Goal: Information Seeking & Learning: Check status

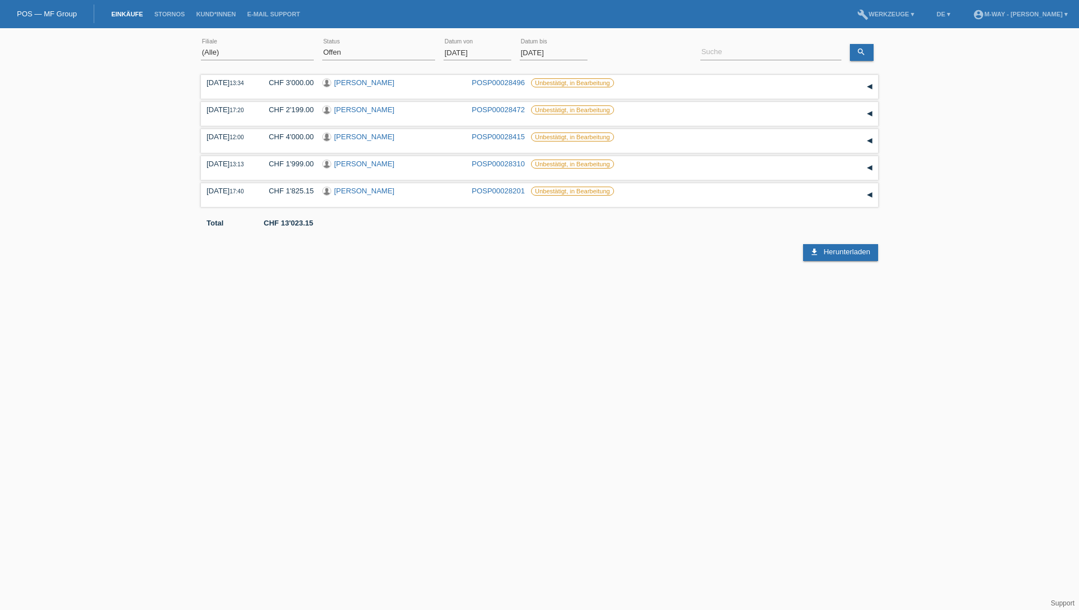
click at [469, 58] on input "01.10.2025" at bounding box center [477, 53] width 68 height 14
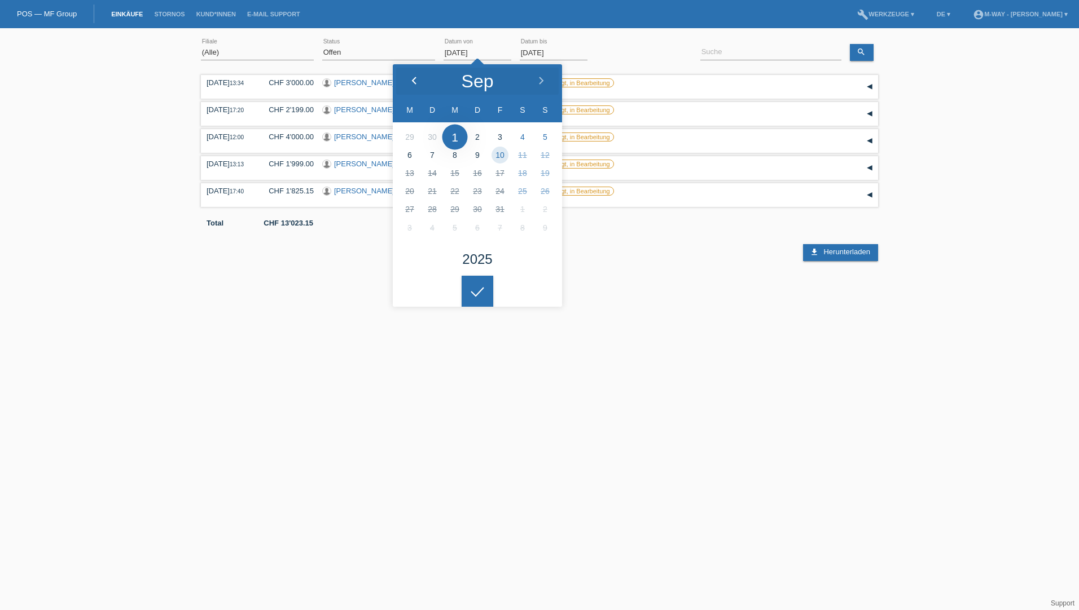
click at [417, 83] on icon at bounding box center [414, 81] width 9 height 9
type input "01.07.2025"
click at [758, 52] on input at bounding box center [770, 53] width 141 height 14
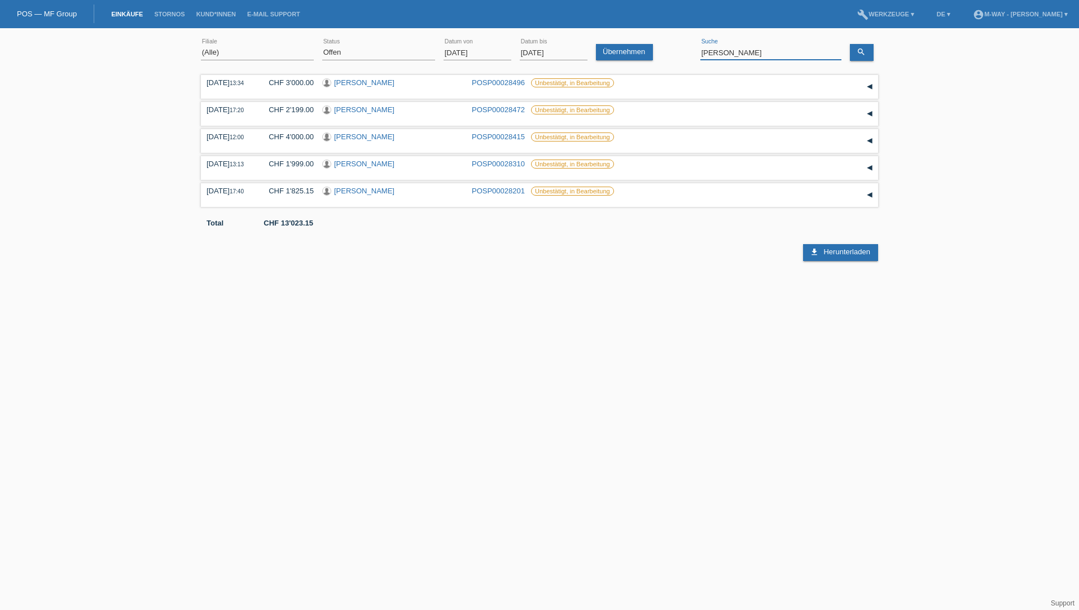
type input "novakovic"
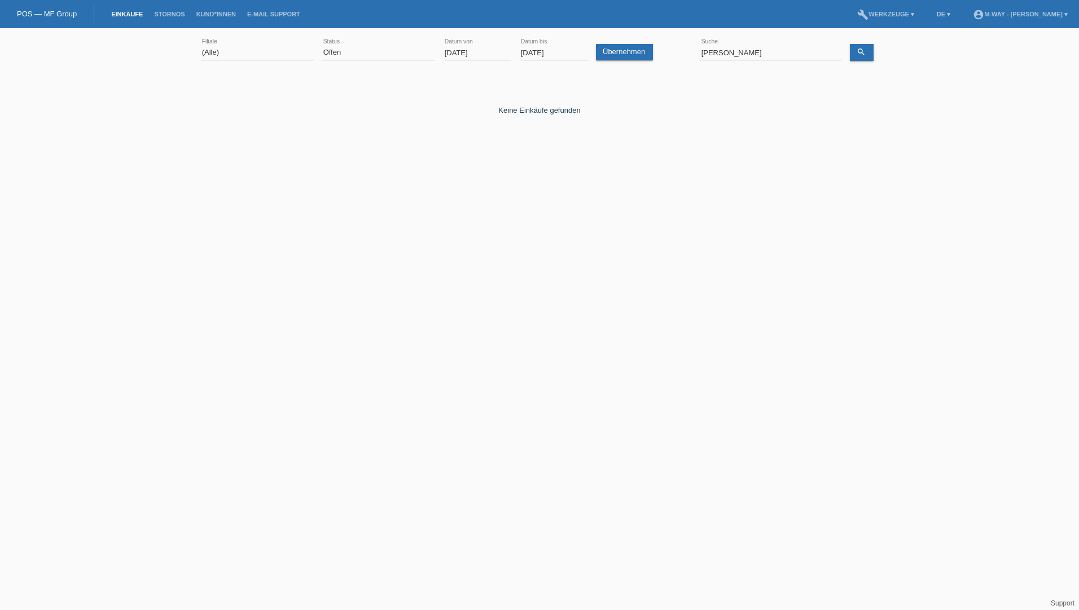
click at [482, 55] on input "01.07.2025" at bounding box center [477, 53] width 68 height 14
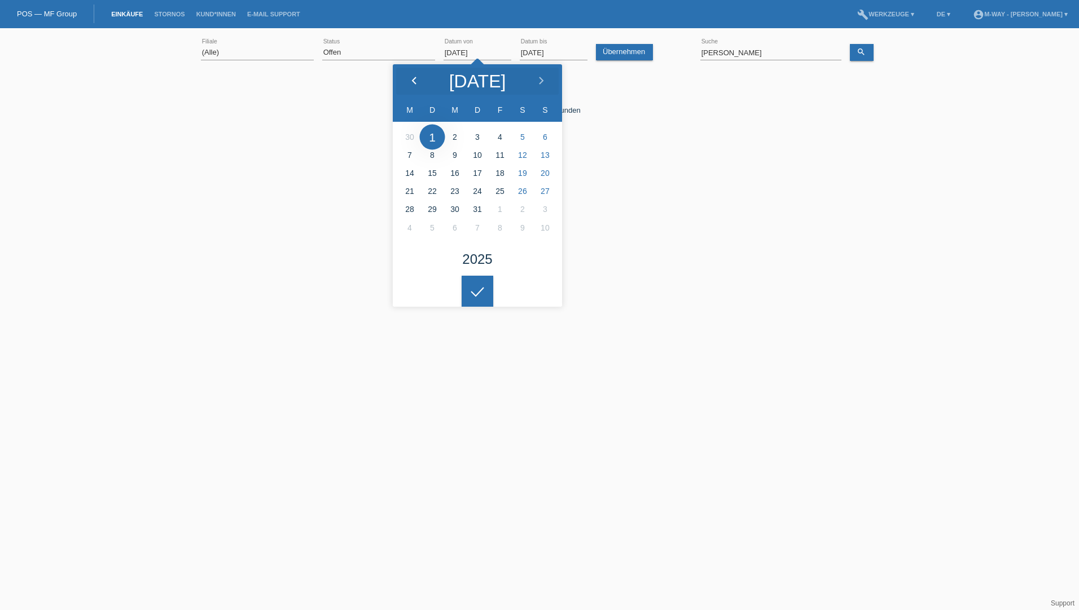
click at [411, 80] on icon at bounding box center [414, 81] width 9 height 9
type input "01.05.2025"
click at [857, 54] on icon "search" at bounding box center [860, 51] width 9 height 9
click at [363, 50] on select "(Alle) Neu Offen Zurückgewiesen Zurückgetreten / Storniert Abgeschlossen" at bounding box center [378, 53] width 113 height 14
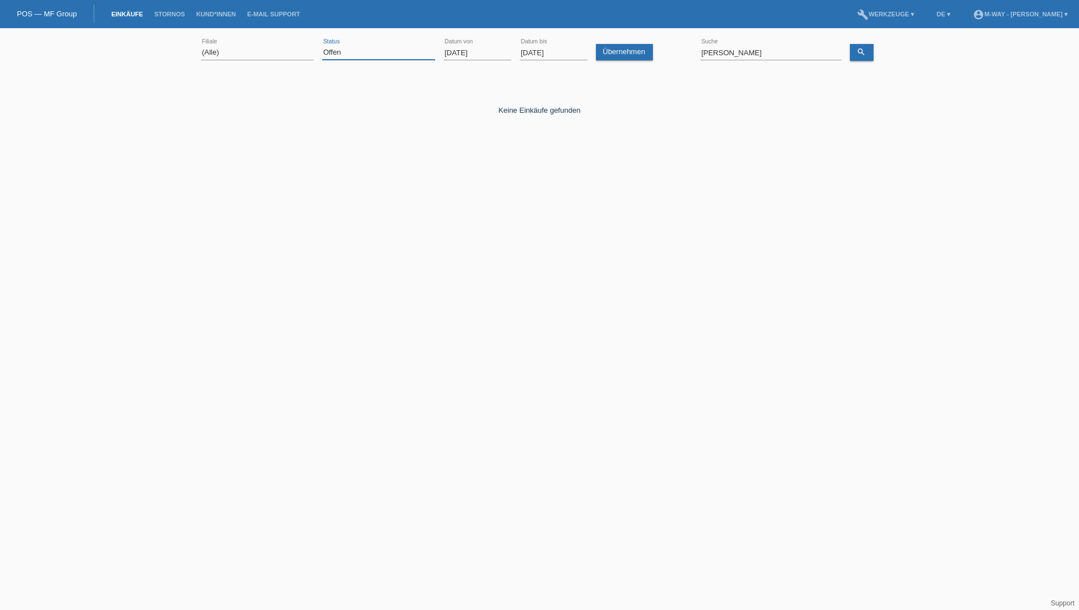
select select "ALL"
click at [322, 46] on select "(Alle) Neu Offen Zurückgewiesen Zurückgetreten / Storniert Abgeschlossen" at bounding box center [378, 53] width 113 height 14
click at [857, 55] on icon "search" at bounding box center [860, 51] width 9 height 9
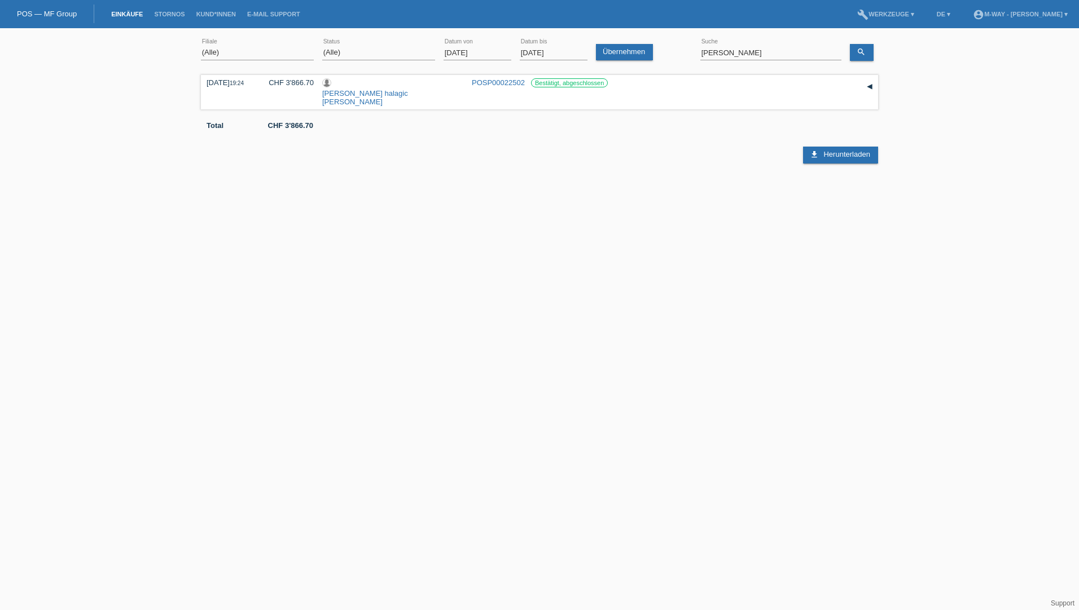
click at [785, 185] on html "POS — MF Group Einkäufe Stornos Kund*innen E-Mail Support menu account_circle D…" at bounding box center [539, 92] width 1079 height 185
click at [469, 53] on input "01.05.2025" at bounding box center [477, 53] width 68 height 14
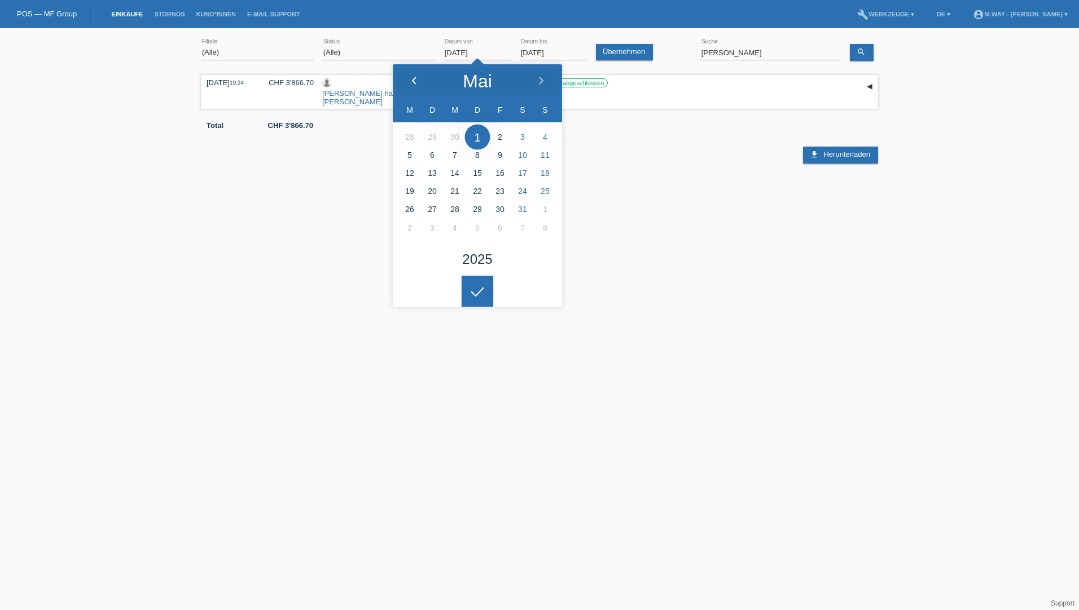
click at [419, 81] on div at bounding box center [414, 81] width 42 height 34
type input "01.03.2025"
click at [722, 52] on input "novakovic" at bounding box center [770, 53] width 141 height 14
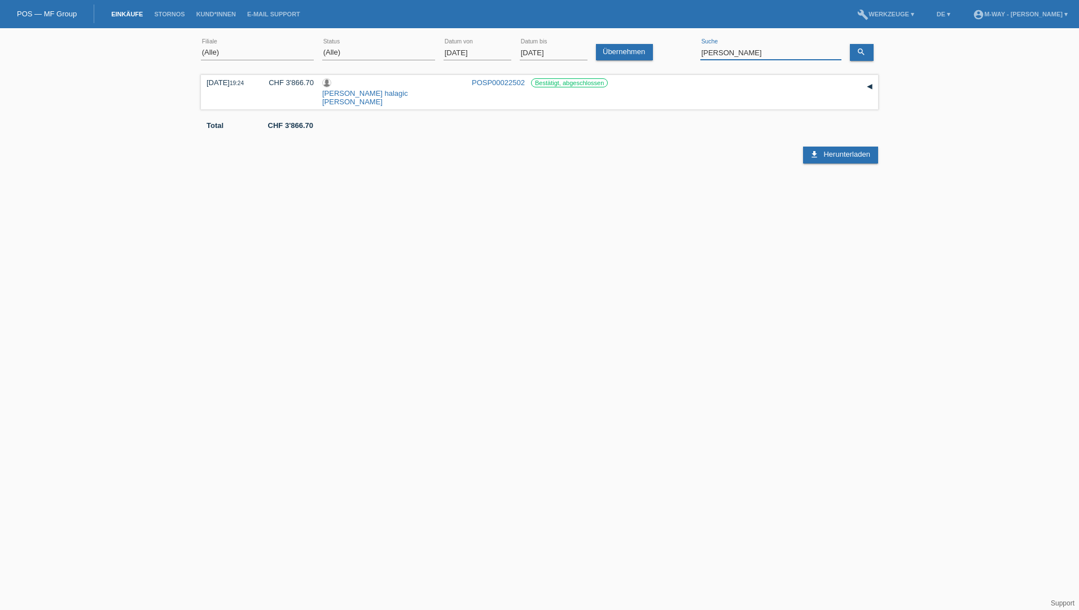
click at [722, 52] on input "novakovic" at bounding box center [770, 53] width 141 height 14
drag, startPoint x: 747, startPoint y: 54, endPoint x: 675, endPoint y: 54, distance: 72.2
click at [675, 54] on div "(Alle) Aarau Alexand'Ro Edouard'O Passion Vélo SàRL Basel Bern City Bern Expo B…" at bounding box center [539, 53] width 677 height 38
type input "boban"
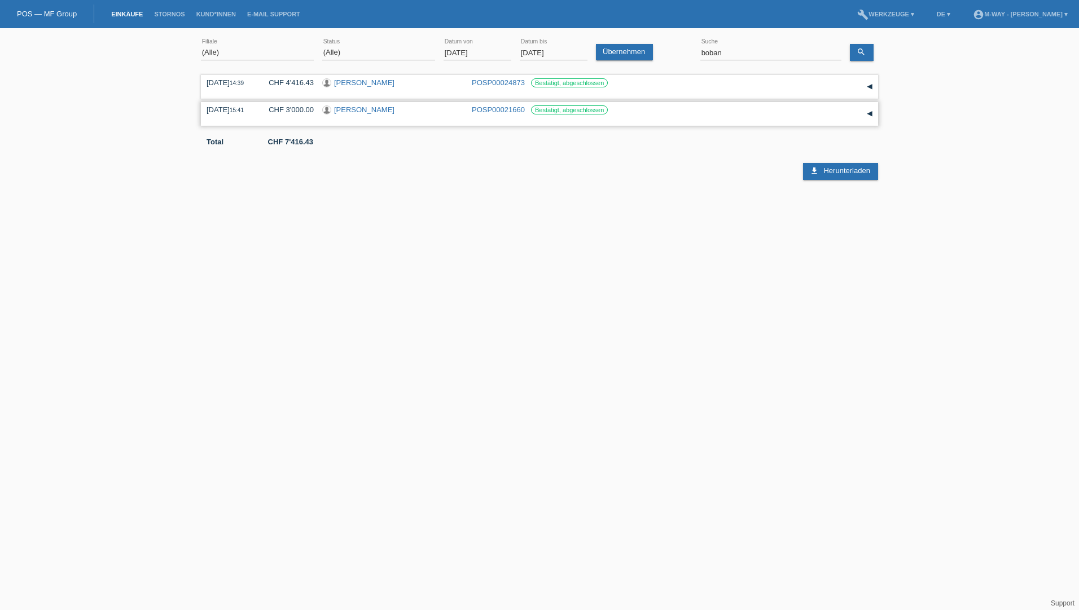
drag, startPoint x: 498, startPoint y: 108, endPoint x: 492, endPoint y: 113, distance: 7.6
click at [498, 108] on link "POSP00021660" at bounding box center [498, 109] width 53 height 8
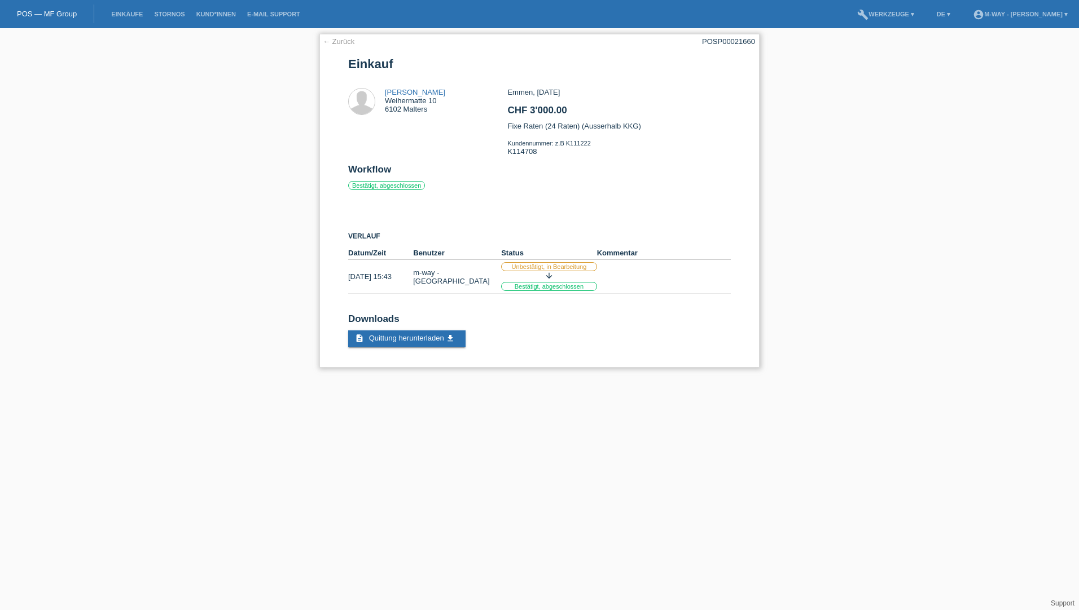
click at [516, 149] on div "Emmen, 02.05.2025 CHF 3'000.00 Fixe Raten (24 Raten) (Ausserhalb KKG) Kundennum…" at bounding box center [618, 126] width 223 height 76
copy div "K114708"
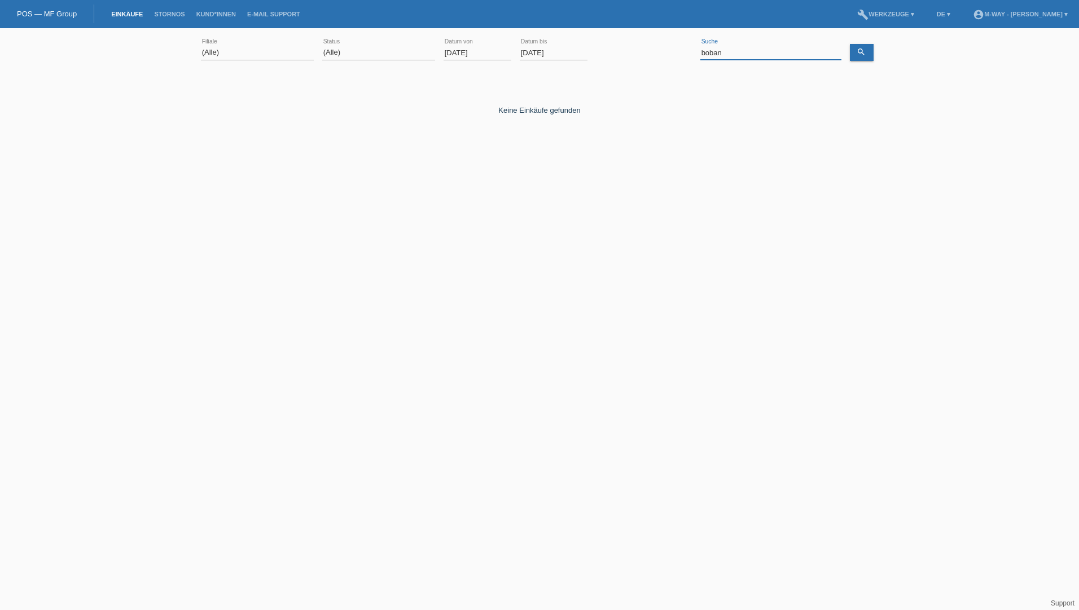
drag, startPoint x: 732, startPoint y: 56, endPoint x: 679, endPoint y: 61, distance: 52.7
click at [679, 61] on div "(Alle) Aarau Alexand'Ro Edouard'O Passion Vélo SàRL Basel Bern City Bern Expo B…" at bounding box center [539, 53] width 677 height 38
type input "schwander"
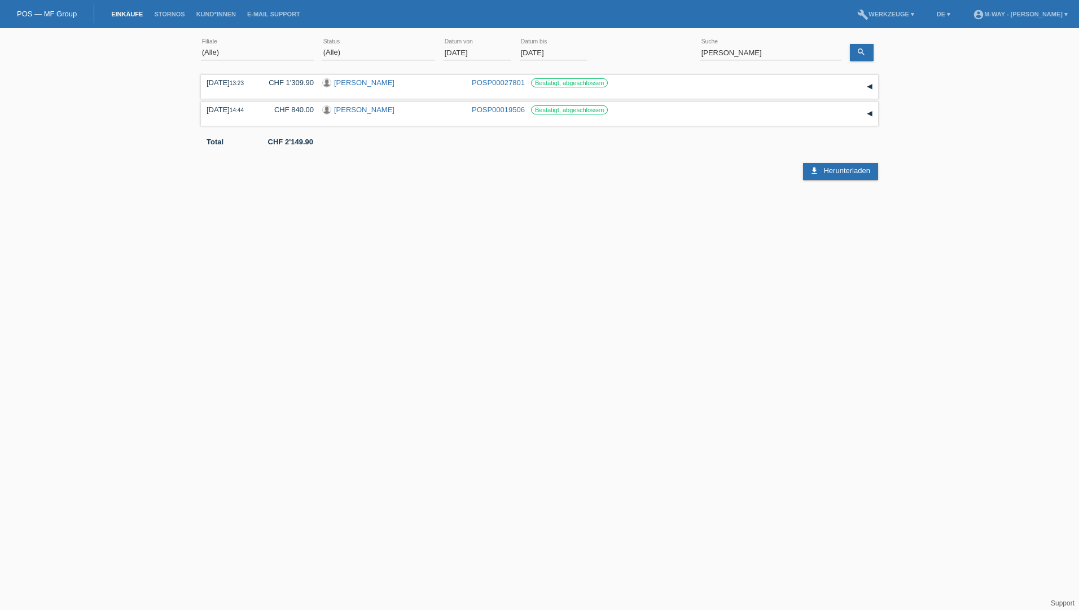
click at [470, 50] on input "01.03.2025" at bounding box center [477, 53] width 68 height 14
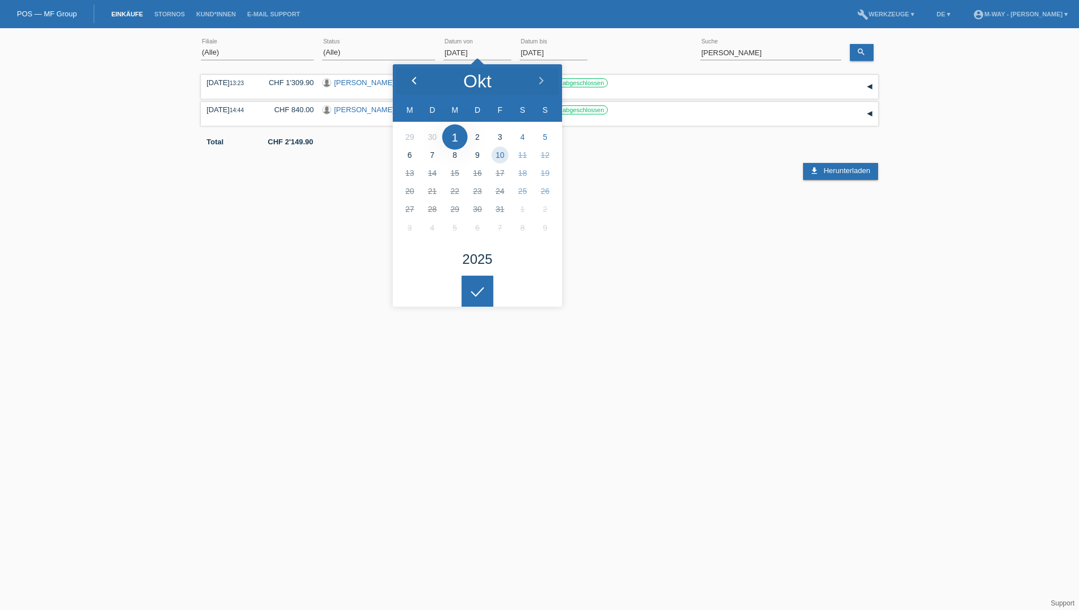
click at [413, 78] on polyline at bounding box center [413, 80] width 3 height 7
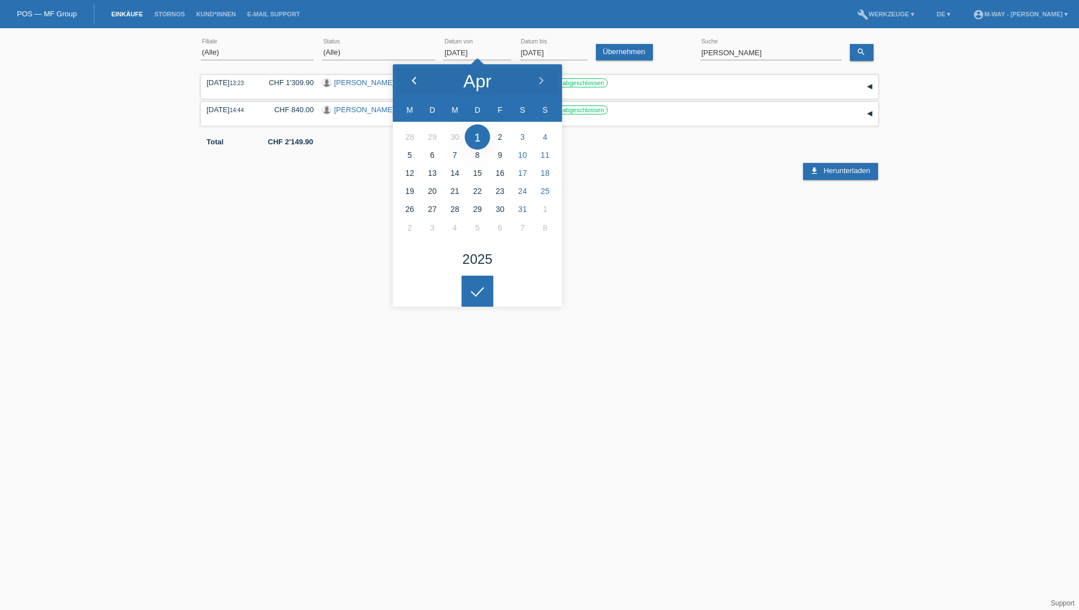
click at [413, 78] on polyline at bounding box center [413, 80] width 3 height 7
click at [413, 79] on polyline at bounding box center [413, 80] width 3 height 7
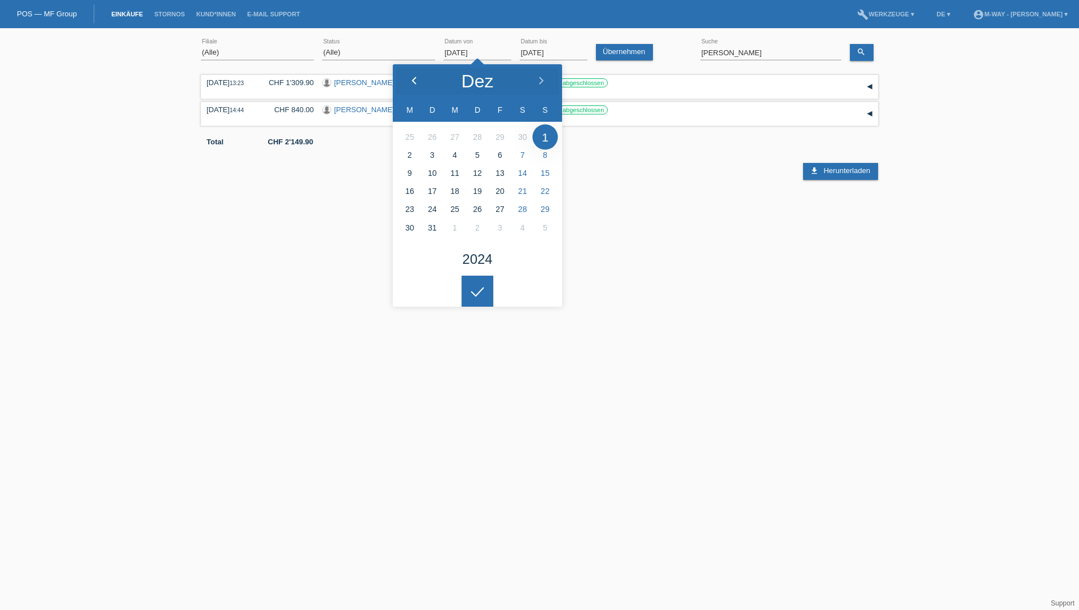
click at [413, 79] on polyline at bounding box center [413, 80] width 3 height 7
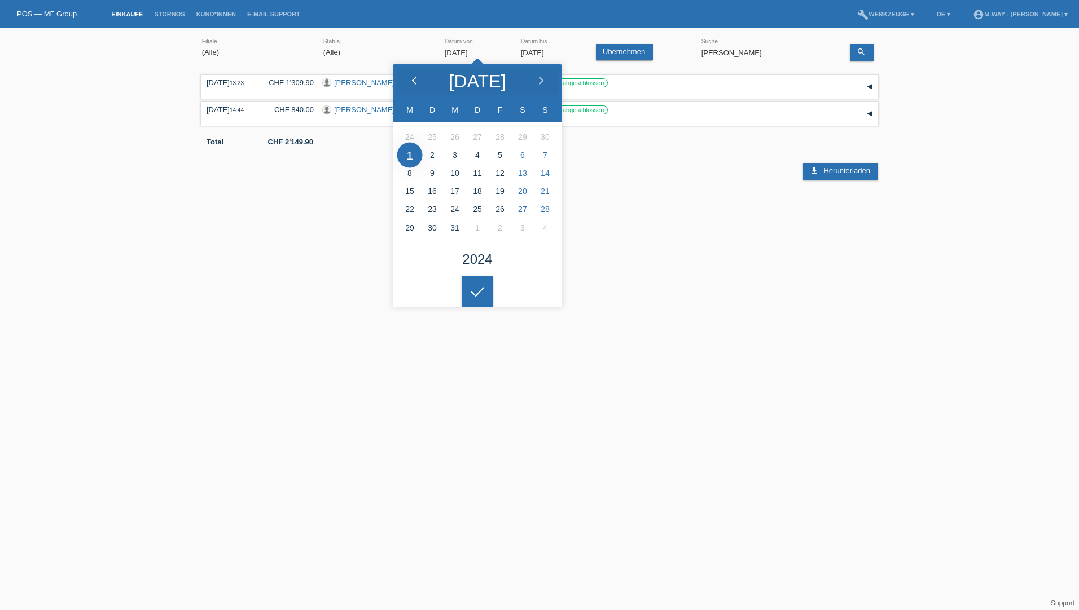
click at [413, 79] on polyline at bounding box center [413, 80] width 3 height 7
type input "01.05.2024"
click at [862, 51] on icon "search" at bounding box center [860, 51] width 9 height 9
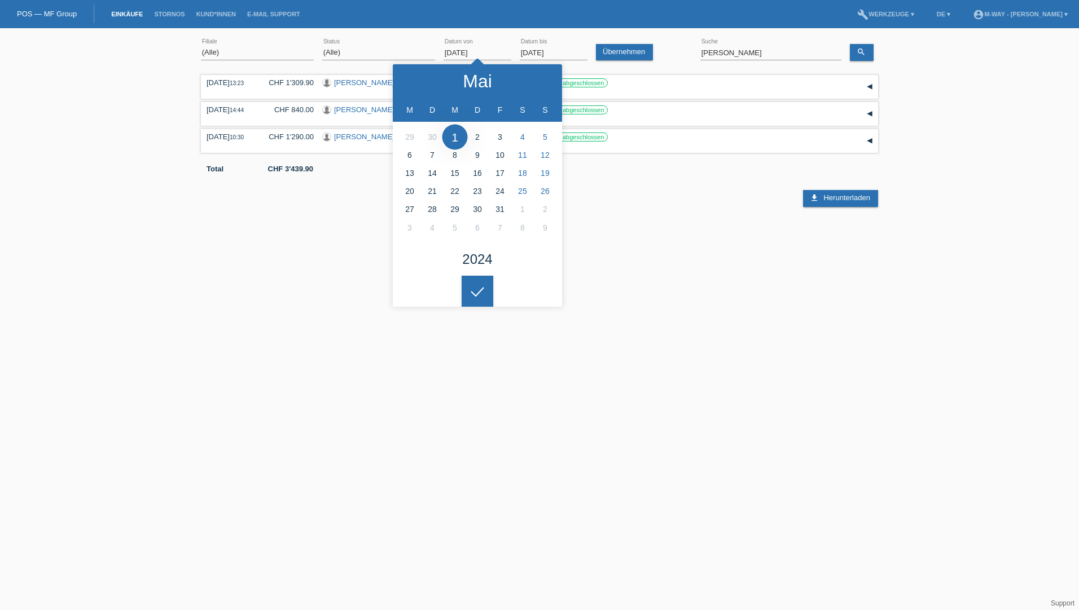
drag, startPoint x: 793, startPoint y: 201, endPoint x: 652, endPoint y: 224, distance: 142.8
click at [791, 201] on div "download Herunterladen" at bounding box center [821, 198] width 113 height 17
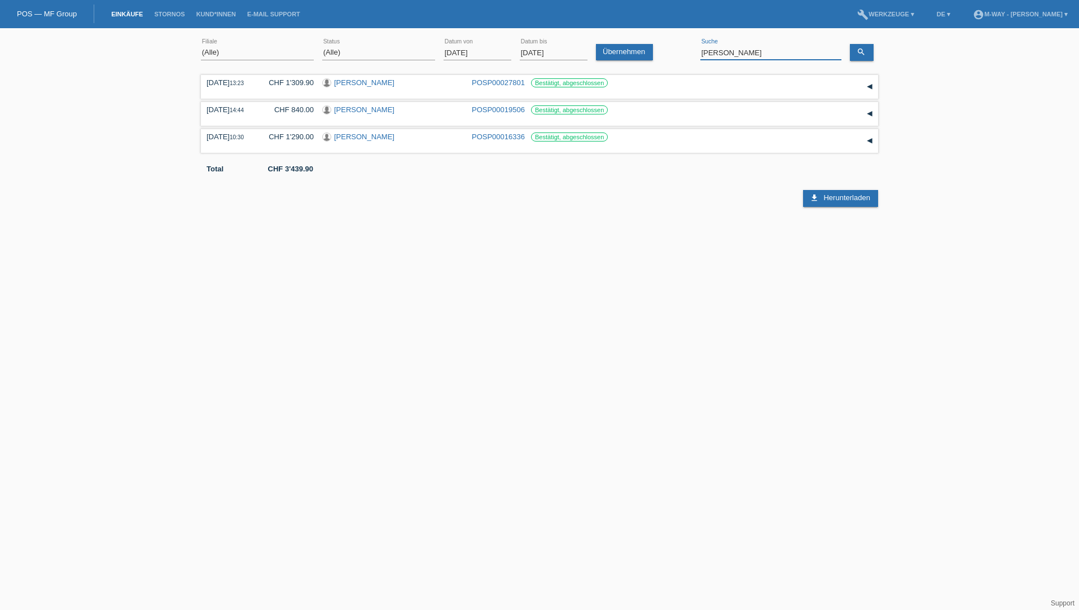
click at [740, 51] on input "schwander" at bounding box center [770, 53] width 141 height 14
type input "borek"
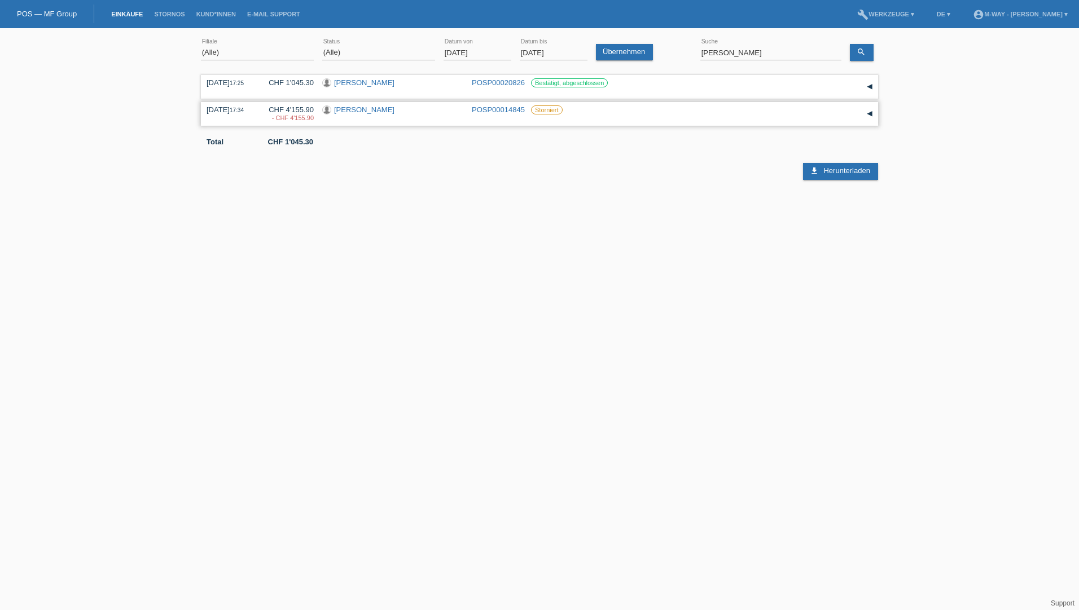
click at [866, 113] on div "▾" at bounding box center [869, 113] width 17 height 17
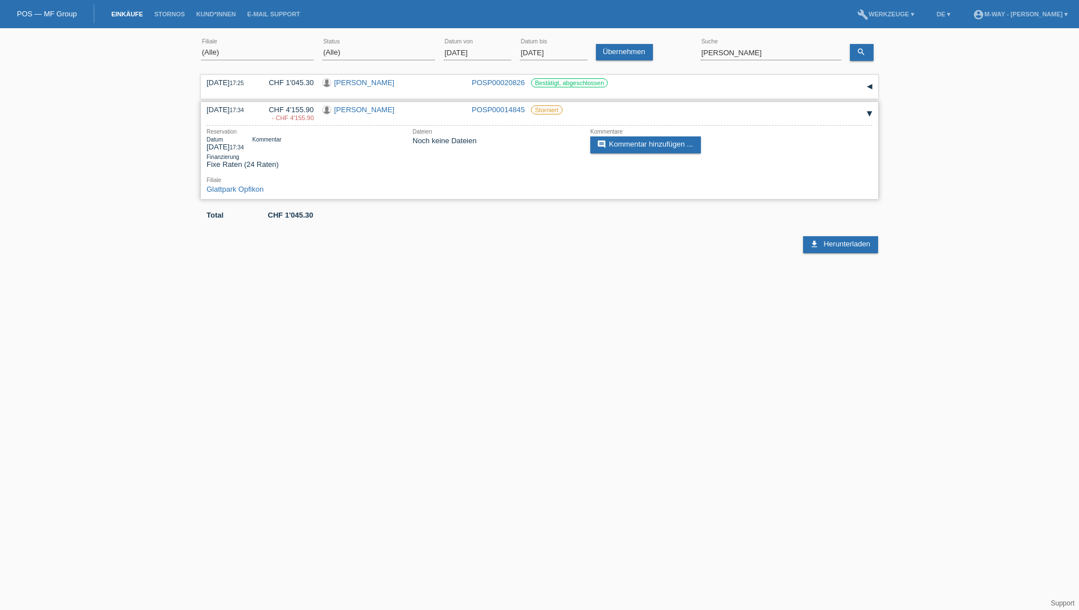
click at [486, 110] on link "POSP00014845" at bounding box center [498, 109] width 53 height 8
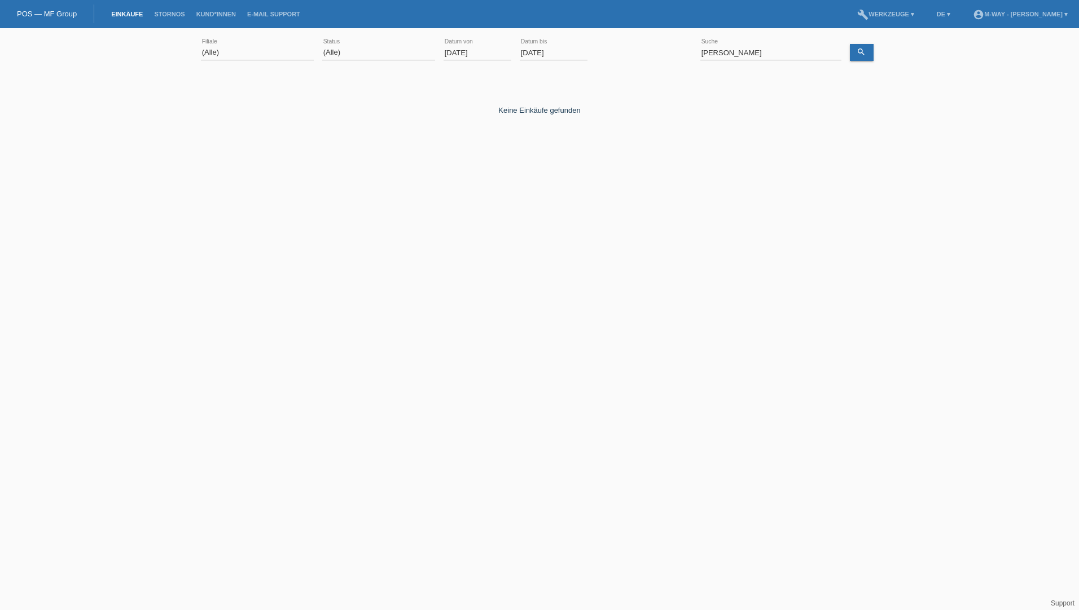
click at [473, 51] on input "[DATE]" at bounding box center [477, 53] width 68 height 14
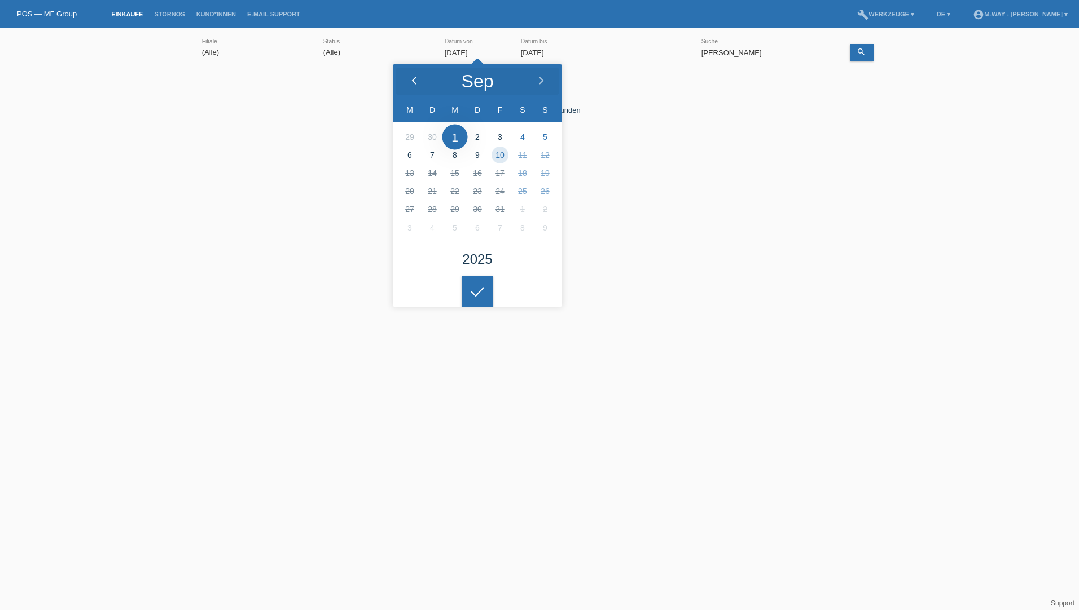
click at [411, 81] on icon at bounding box center [414, 81] width 9 height 9
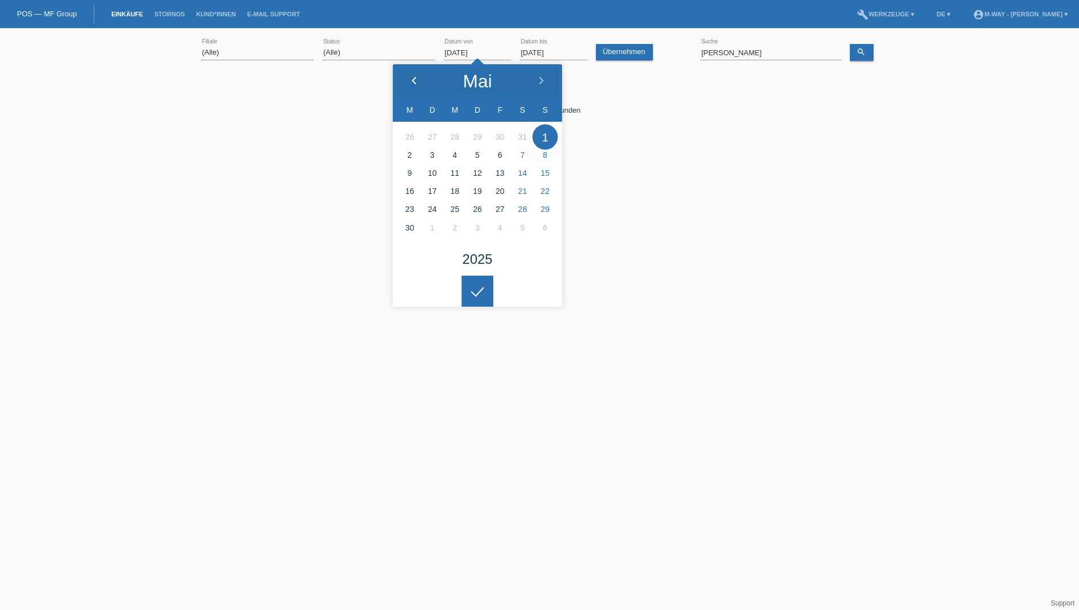
click at [411, 81] on icon at bounding box center [414, 81] width 9 height 9
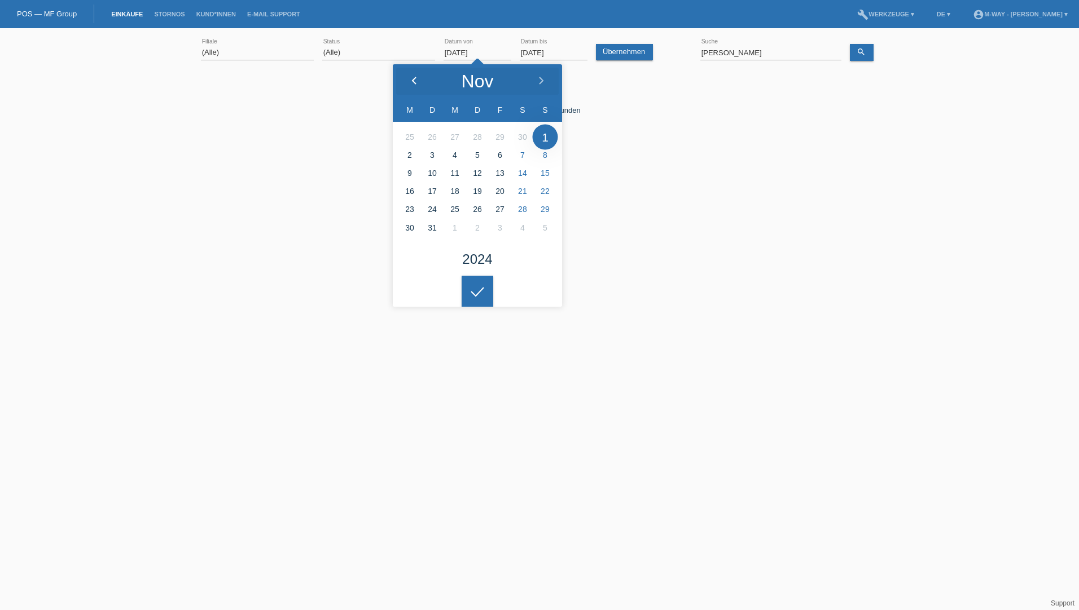
click at [411, 81] on icon at bounding box center [414, 81] width 9 height 9
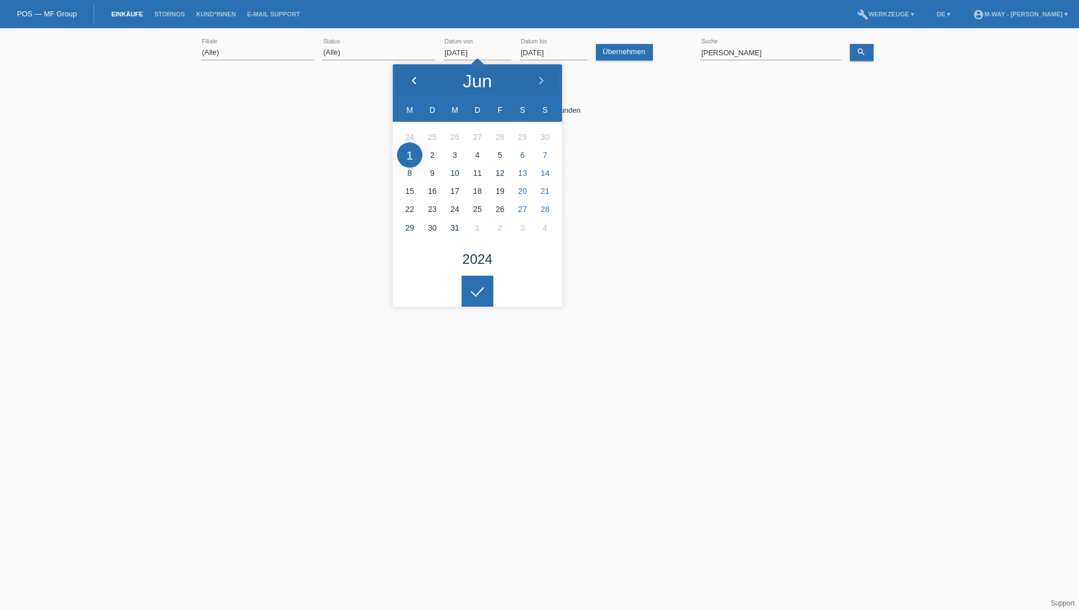
click at [411, 81] on icon at bounding box center [414, 81] width 9 height 9
type input "[DATE]"
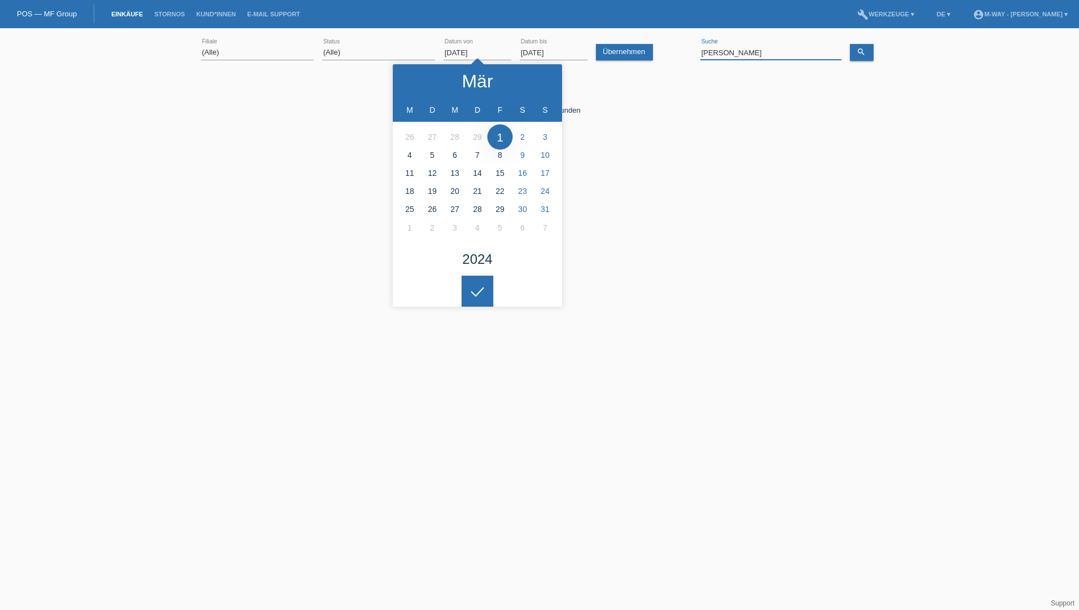
drag, startPoint x: 761, startPoint y: 52, endPoint x: 688, endPoint y: 53, distance: 73.3
click at [689, 54] on div "(Alle) [PERSON_NAME] Passion Vélo SàRL [GEOGRAPHIC_DATA] [GEOGRAPHIC_DATA] [GEO…" at bounding box center [539, 53] width 677 height 38
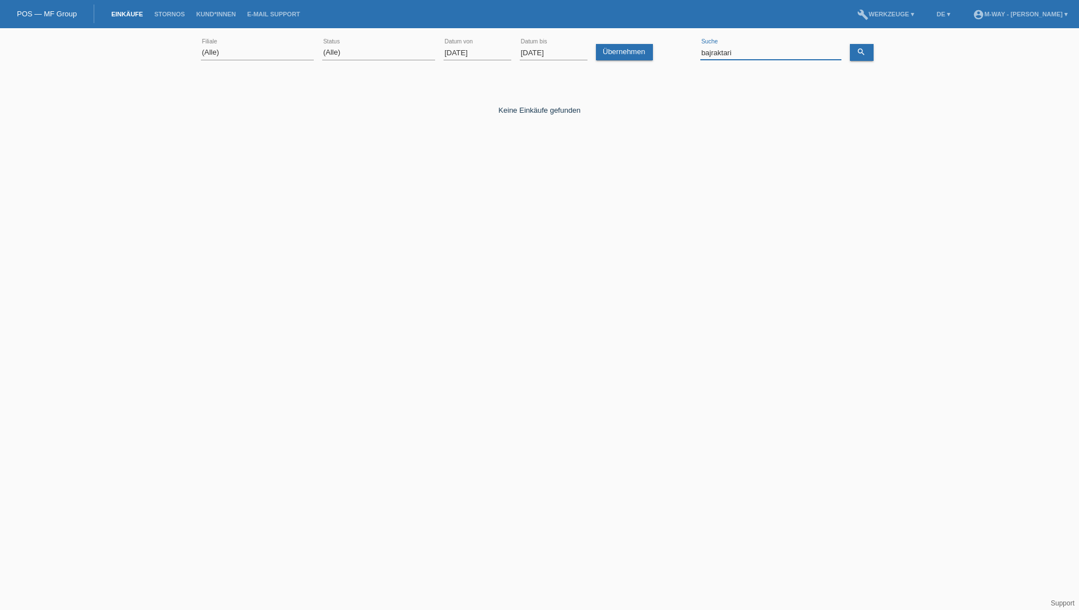
type input "bajraktari"
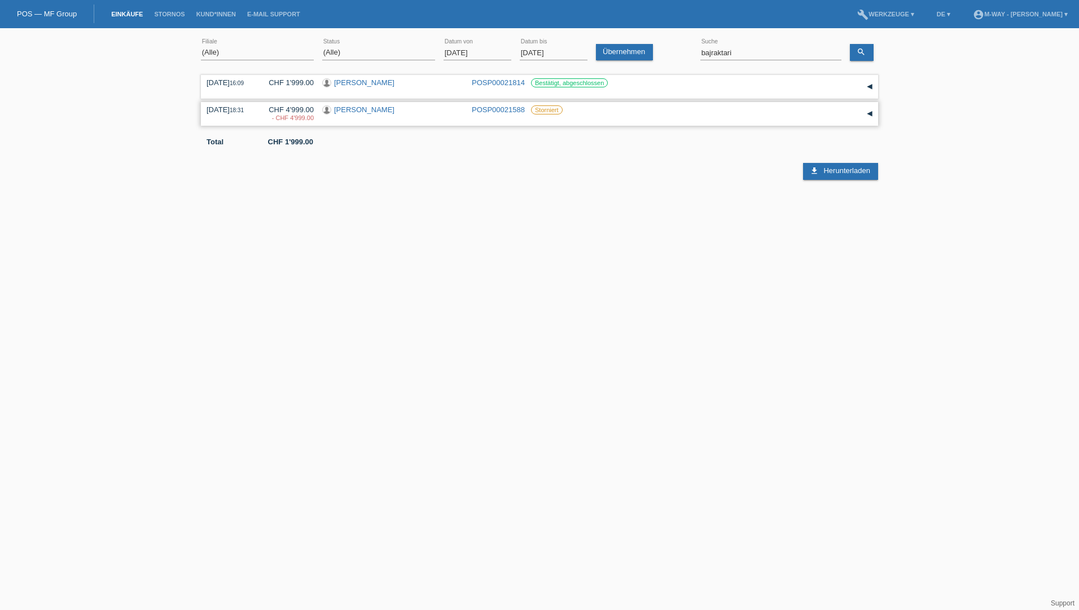
click at [483, 108] on link "POSP00021588" at bounding box center [498, 109] width 53 height 8
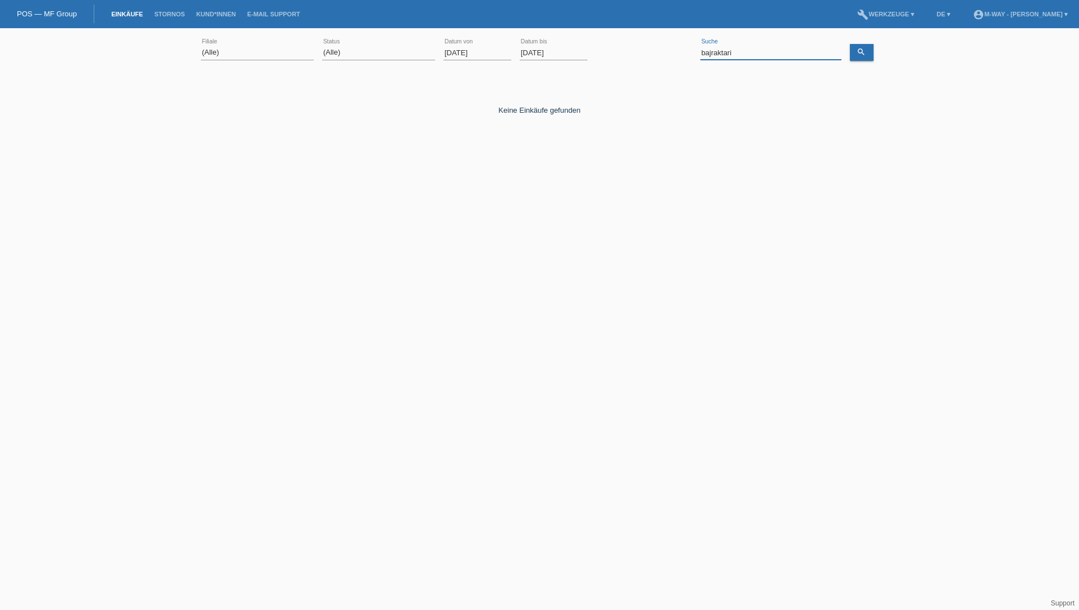
click at [726, 54] on input "bajraktari" at bounding box center [770, 53] width 141 height 14
type input "m"
type input "tornare"
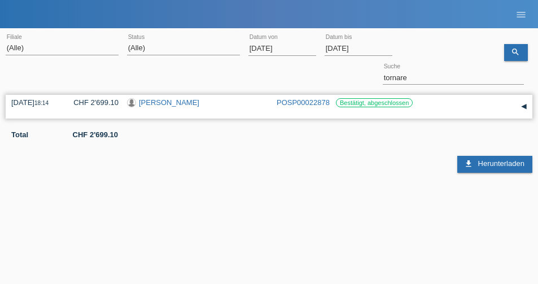
click at [152, 100] on link "[PERSON_NAME]" at bounding box center [169, 102] width 60 height 8
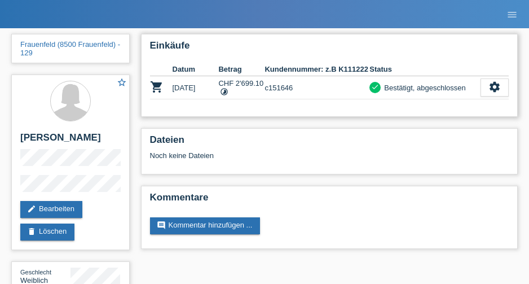
click at [287, 89] on td "c151646" at bounding box center [317, 87] width 105 height 23
copy td "c151646"
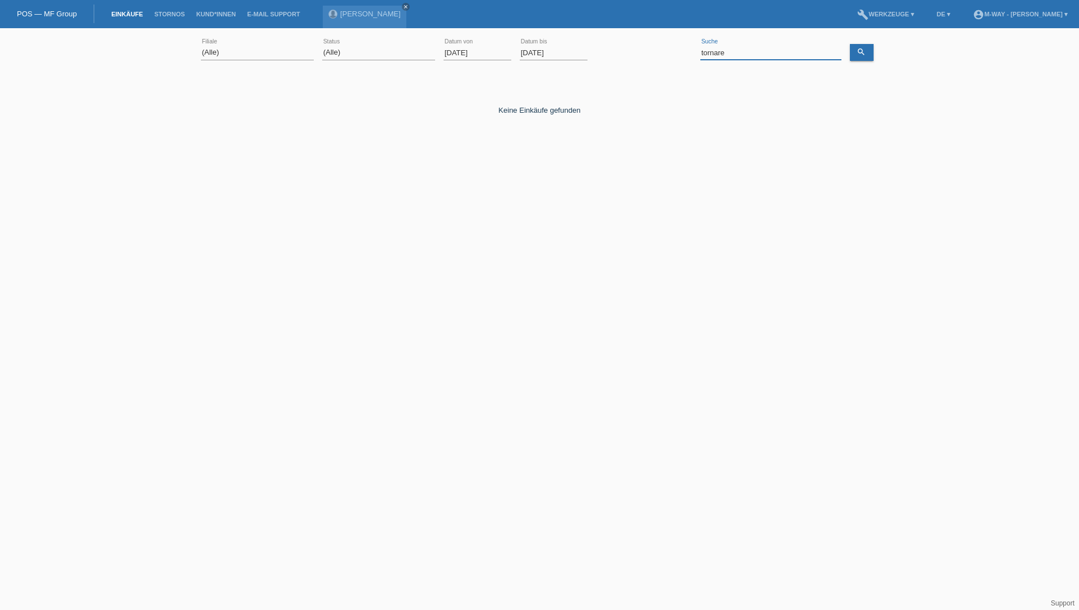
drag, startPoint x: 740, startPoint y: 50, endPoint x: 683, endPoint y: 51, distance: 57.0
click at [683, 51] on div "(Alle) [PERSON_NAME] Passion Vélo SàRL [GEOGRAPHIC_DATA] [GEOGRAPHIC_DATA] [GEO…" at bounding box center [539, 53] width 677 height 38
type input "alban"
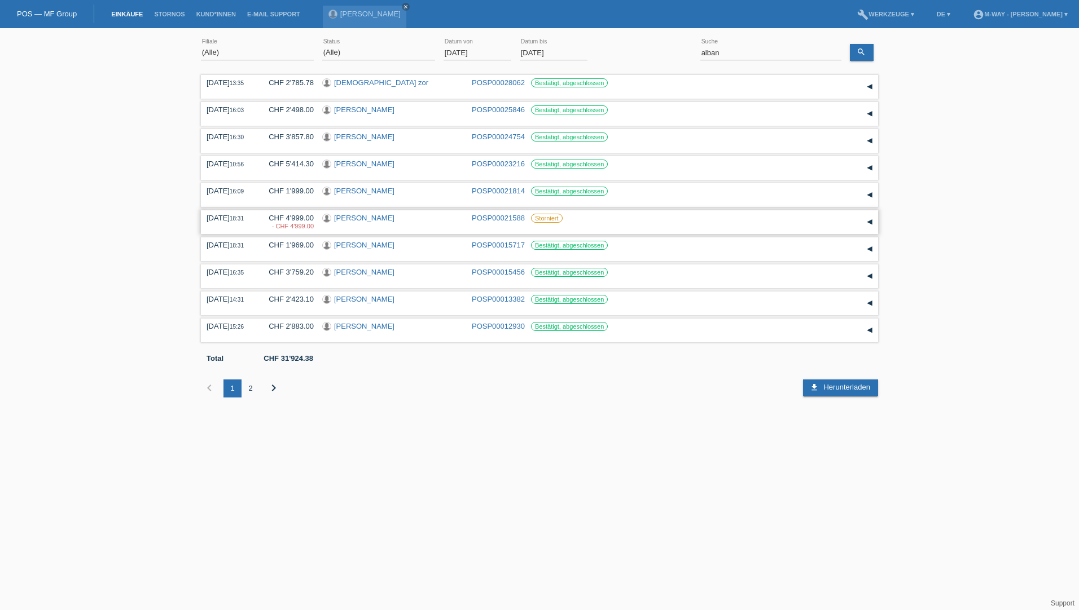
click at [496, 215] on link "POSP00021588" at bounding box center [498, 218] width 53 height 8
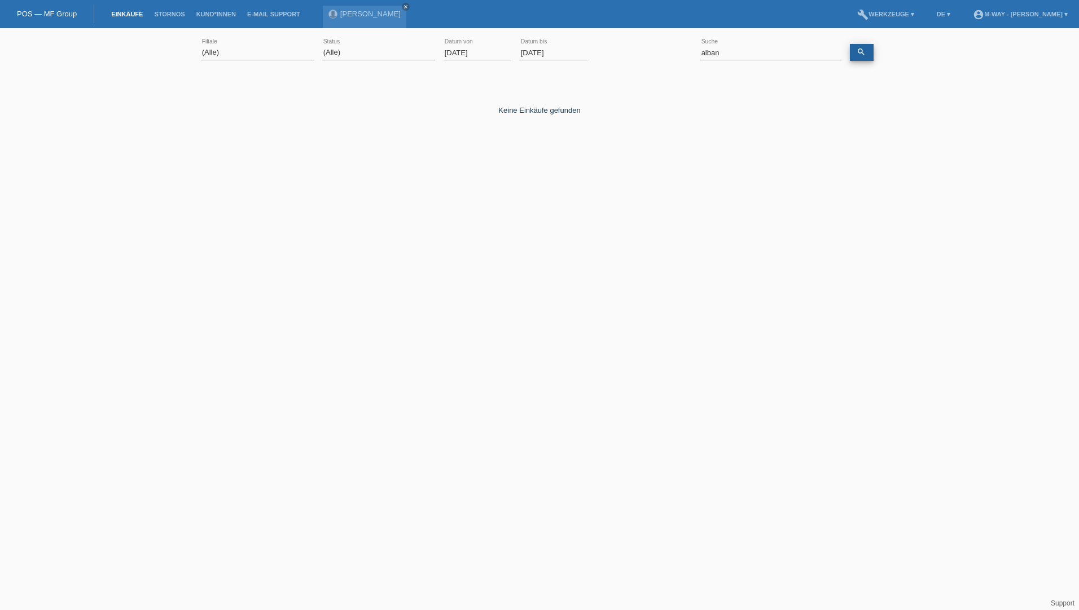
click at [862, 52] on icon "search" at bounding box center [860, 51] width 9 height 9
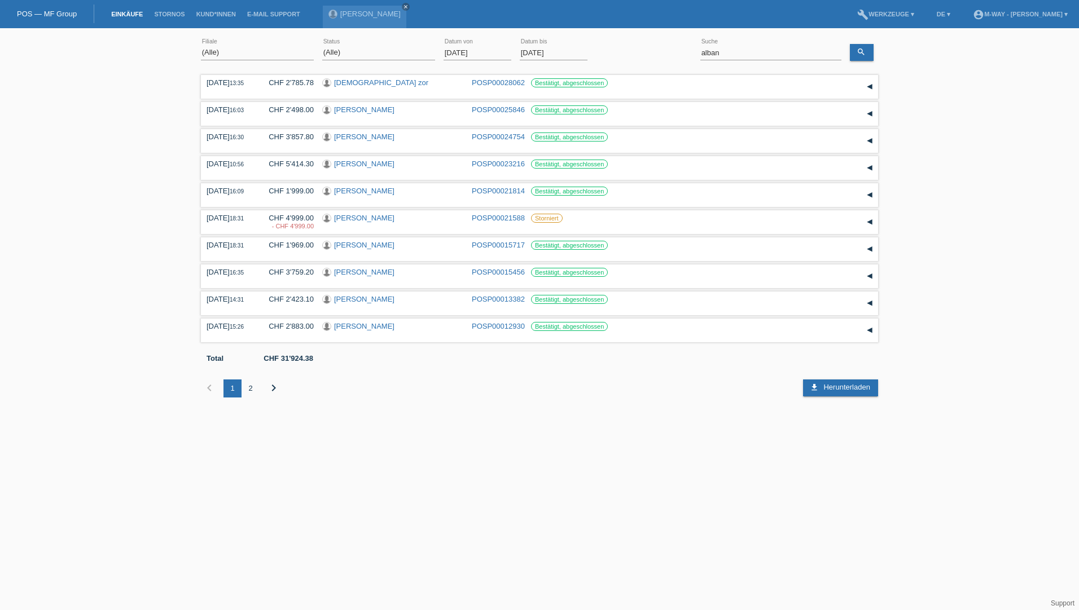
type input "01.10.2025"
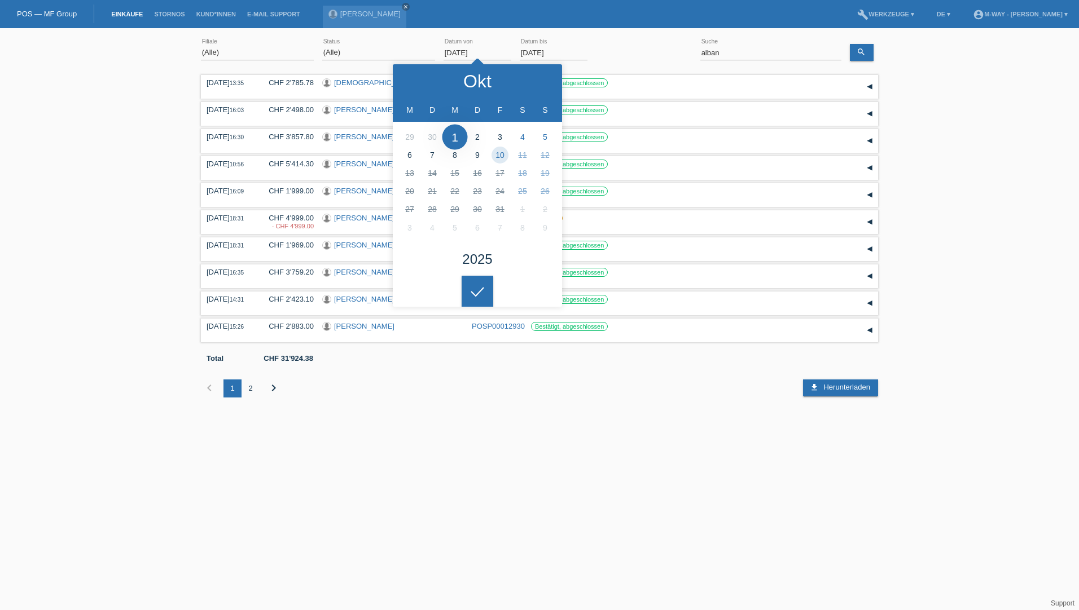
click at [467, 50] on input "[DATE]" at bounding box center [477, 53] width 68 height 14
click at [545, 80] on icon at bounding box center [540, 81] width 9 height 9
click at [545, 80] on div at bounding box center [541, 81] width 42 height 34
click at [545, 80] on icon at bounding box center [540, 81] width 9 height 9
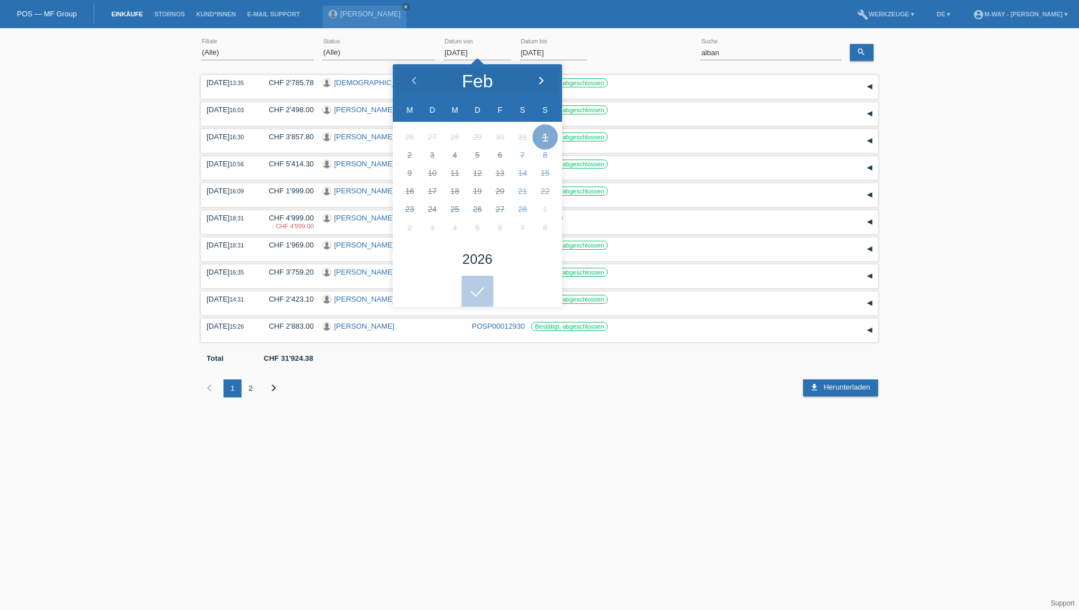
click at [545, 80] on icon at bounding box center [540, 81] width 9 height 9
click at [412, 79] on icon at bounding box center [414, 81] width 9 height 9
click at [616, 45] on div "Übernehmen" at bounding box center [626, 52] width 61 height 16
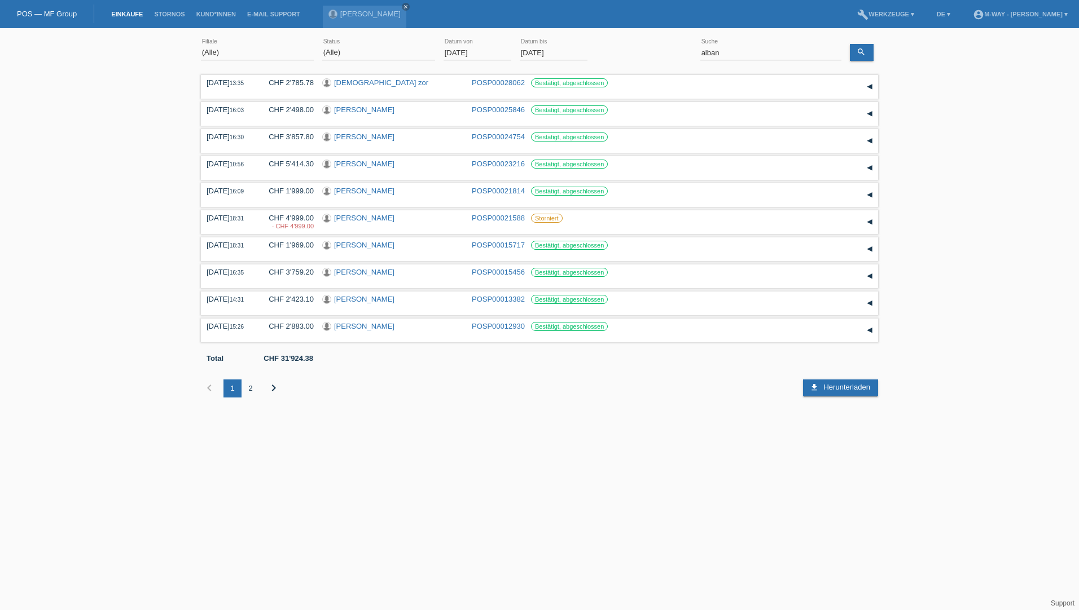
click at [463, 59] on input "[DATE]" at bounding box center [477, 53] width 68 height 14
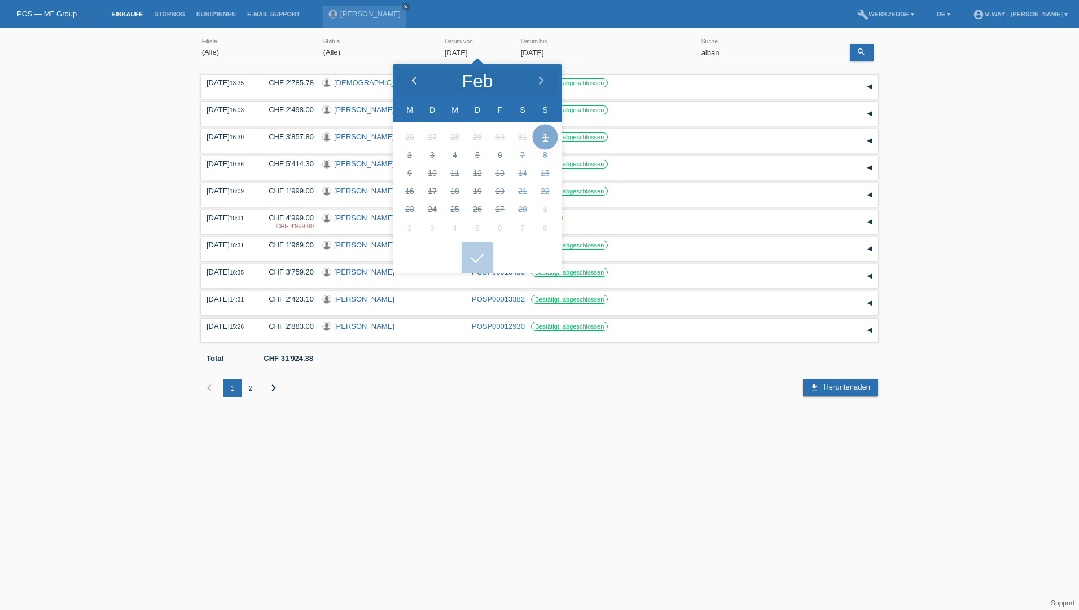
click at [417, 78] on icon at bounding box center [414, 81] width 9 height 9
click at [635, 50] on div "Übernehmen" at bounding box center [626, 52] width 61 height 16
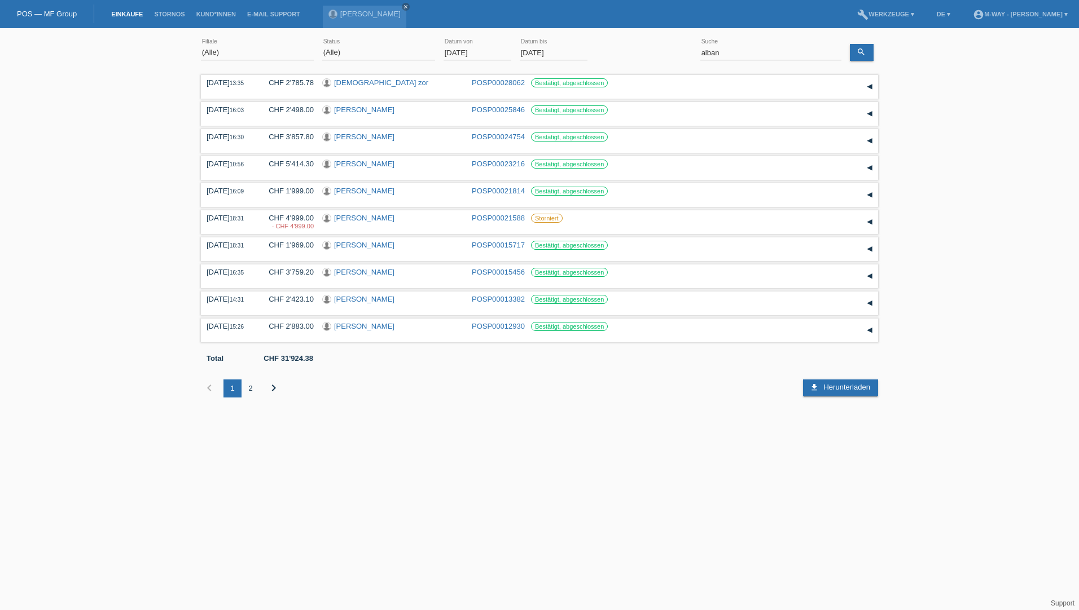
click at [580, 415] on html "POS — MF Group Einkäufe Stornos Kund*innen E-Mail Support MARGRIT Tornare close" at bounding box center [539, 207] width 1079 height 415
click at [502, 217] on link "POSP00021588" at bounding box center [498, 218] width 53 height 8
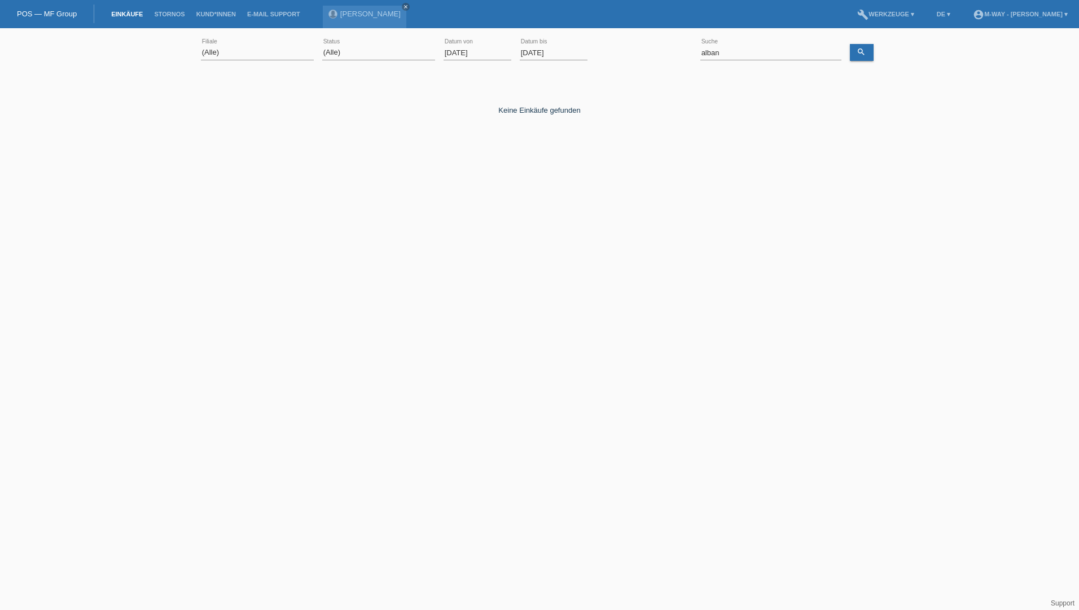
click at [468, 54] on input "01.10.2025" at bounding box center [477, 53] width 68 height 14
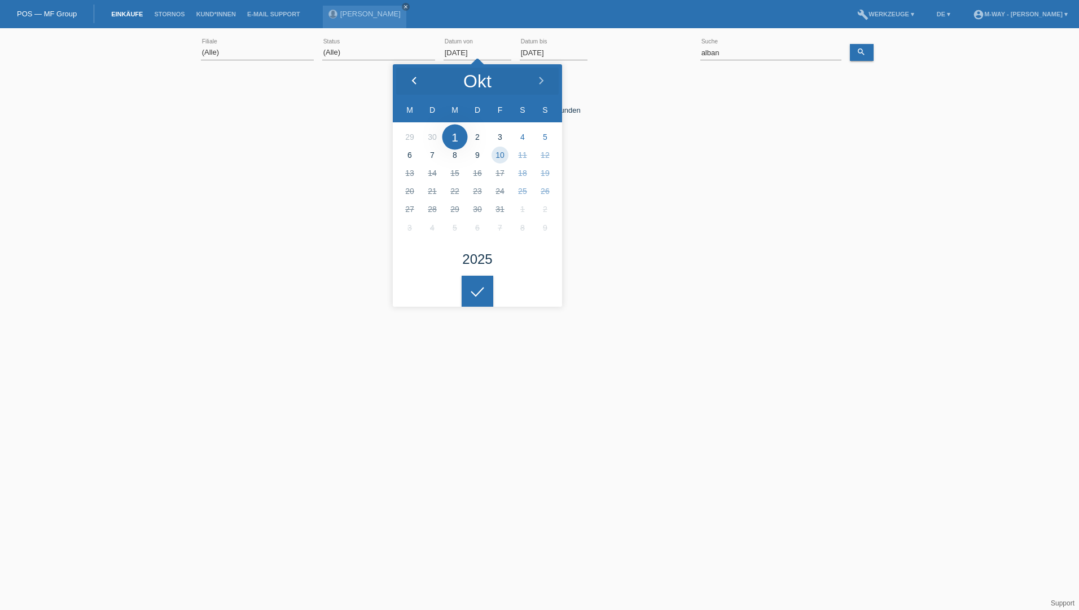
click at [413, 79] on polyline at bounding box center [413, 80] width 3 height 7
click at [410, 77] on icon at bounding box center [414, 81] width 9 height 9
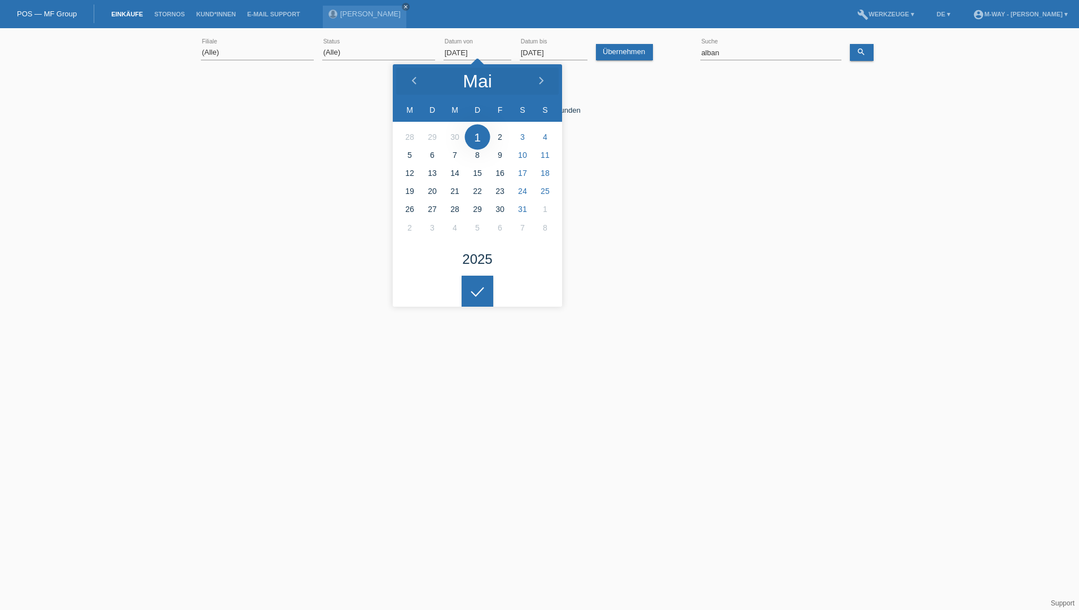
drag, startPoint x: 459, startPoint y: 50, endPoint x: 450, endPoint y: 55, distance: 10.9
click at [459, 50] on input "01.05.2025" at bounding box center [477, 53] width 68 height 14
click at [412, 80] on icon at bounding box center [414, 81] width 9 height 9
type input "01.04.2025"
click at [862, 54] on icon "search" at bounding box center [860, 51] width 9 height 9
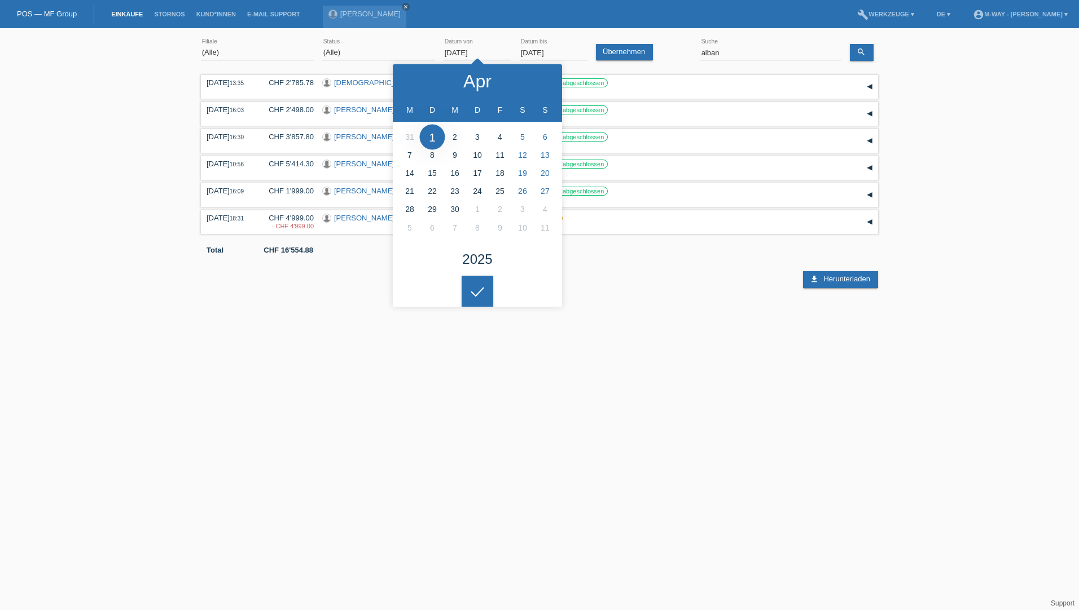
click at [736, 288] on html "POS — MF Group Einkäufe Stornos Kund*innen E-Mail Support MARGRIT Tornare close" at bounding box center [539, 144] width 1079 height 288
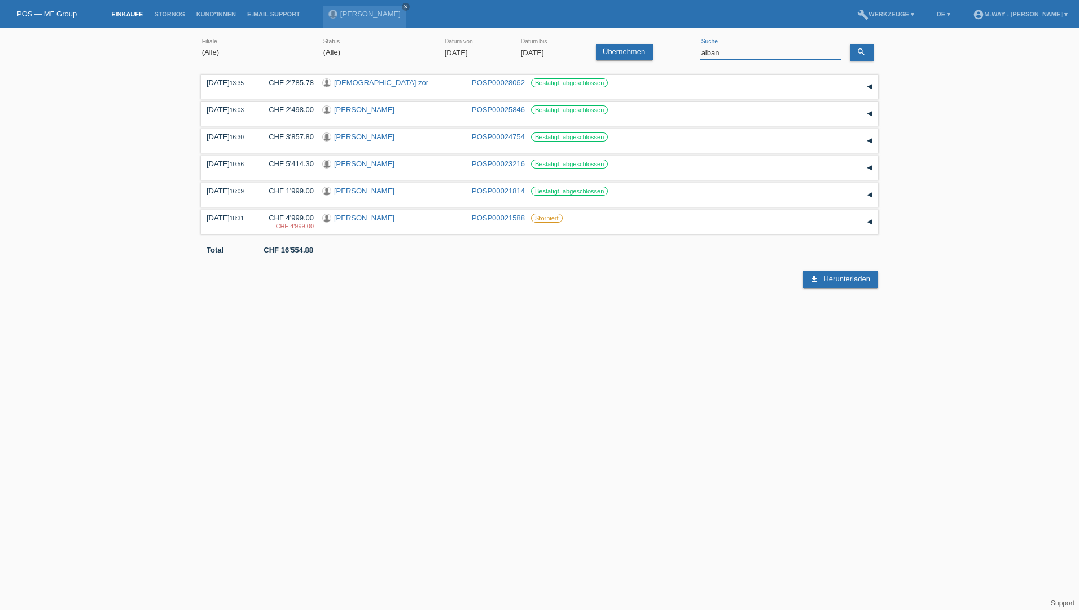
drag, startPoint x: 727, startPoint y: 53, endPoint x: 668, endPoint y: 52, distance: 58.7
click at [668, 52] on div "(Alle) Aarau Alexand'Ro Edouard'O Passion Vélo SàRL Basel Bern City Bern Expo B…" at bounding box center [539, 53] width 677 height 38
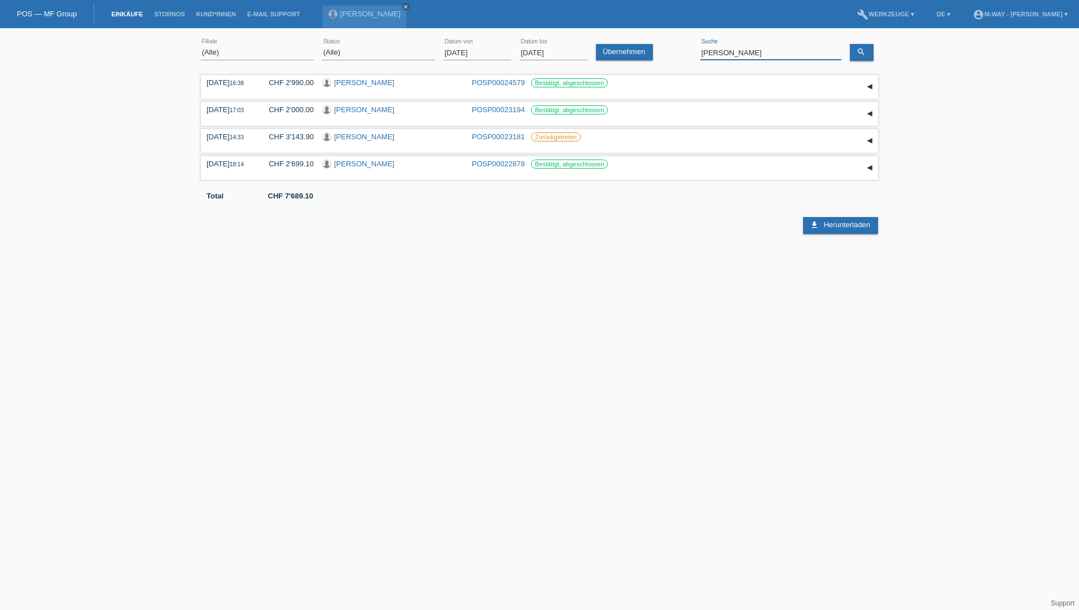
drag, startPoint x: 742, startPoint y: 49, endPoint x: 661, endPoint y: 49, distance: 81.2
click at [661, 49] on div "(Alle) Aarau Alexand'Ro Edouard'O Passion Vélo SàRL Basel Bern City Bern Expo B…" at bounding box center [539, 53] width 677 height 38
drag, startPoint x: 711, startPoint y: 52, endPoint x: 666, endPoint y: 54, distance: 44.6
click at [676, 53] on div "(Alle) Aarau Alexand'Ro Edouard'O Passion Vélo SàRL Basel Bern City Bern Expo B…" at bounding box center [539, 53] width 677 height 38
type input "[PERSON_NAME]"
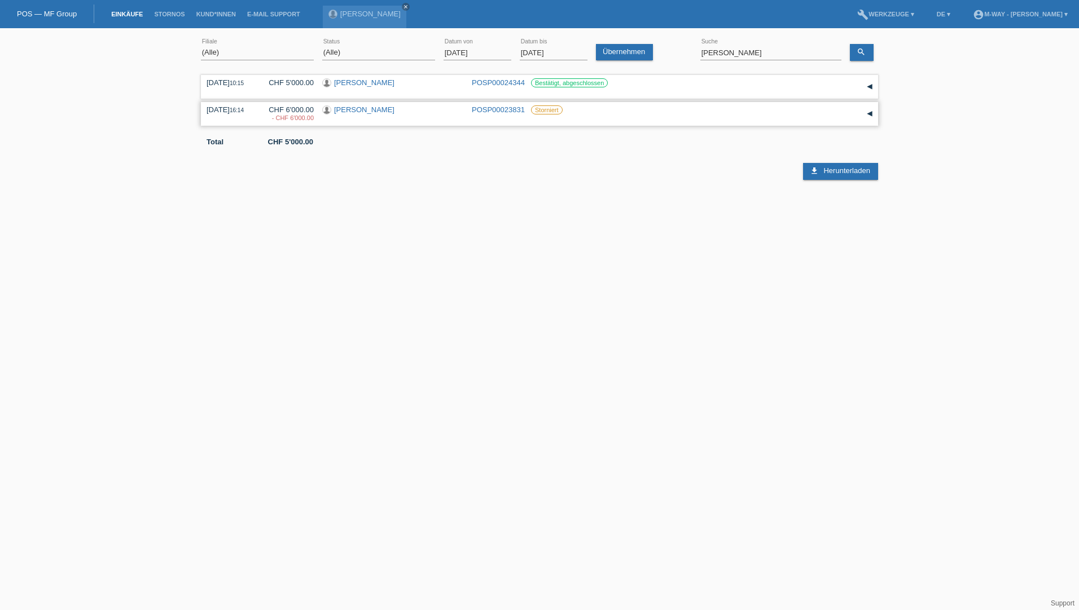
click at [488, 111] on link "POSP00023831" at bounding box center [498, 109] width 53 height 8
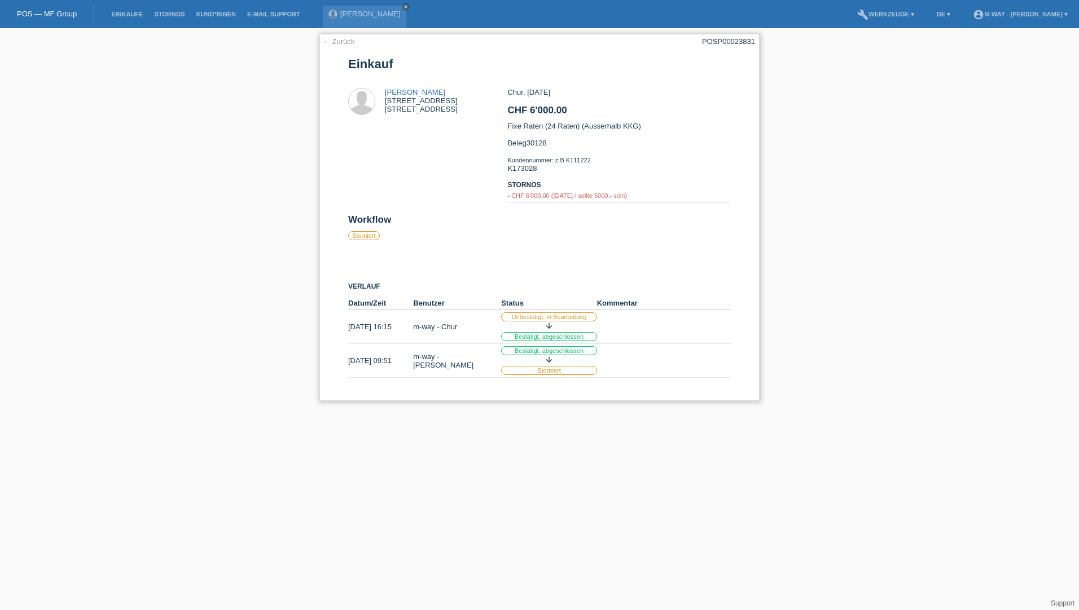
click at [531, 170] on div "Chur, [DATE] CHF 6'000.00 Fixe Raten (24 Raten) (Ausserhalb KKG) Beleg30128 Kun…" at bounding box center [618, 151] width 223 height 126
copy div "K173028"
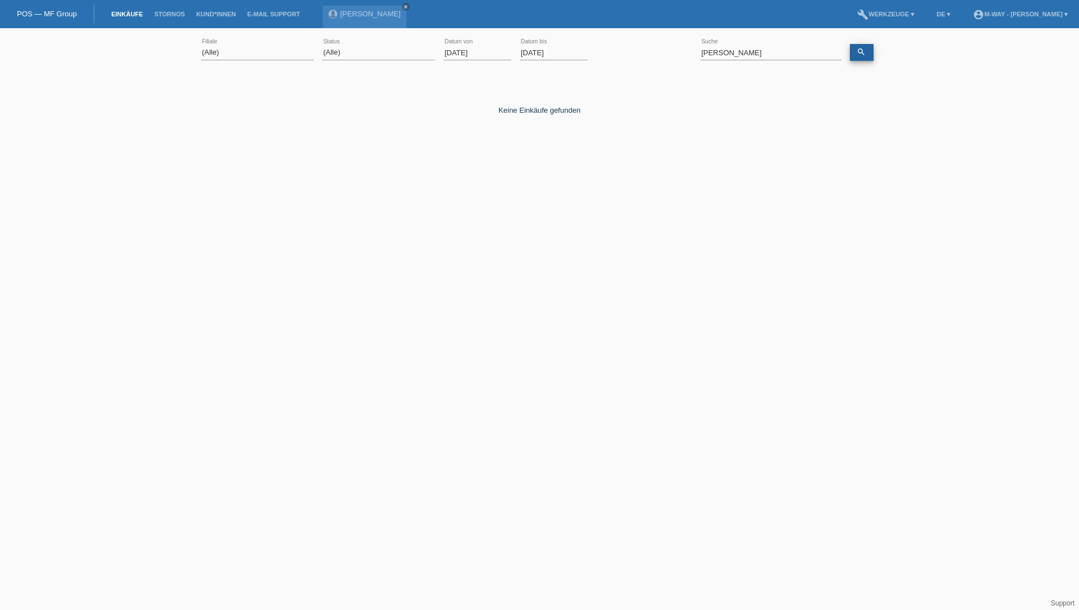
click at [857, 54] on icon "search" at bounding box center [860, 51] width 9 height 9
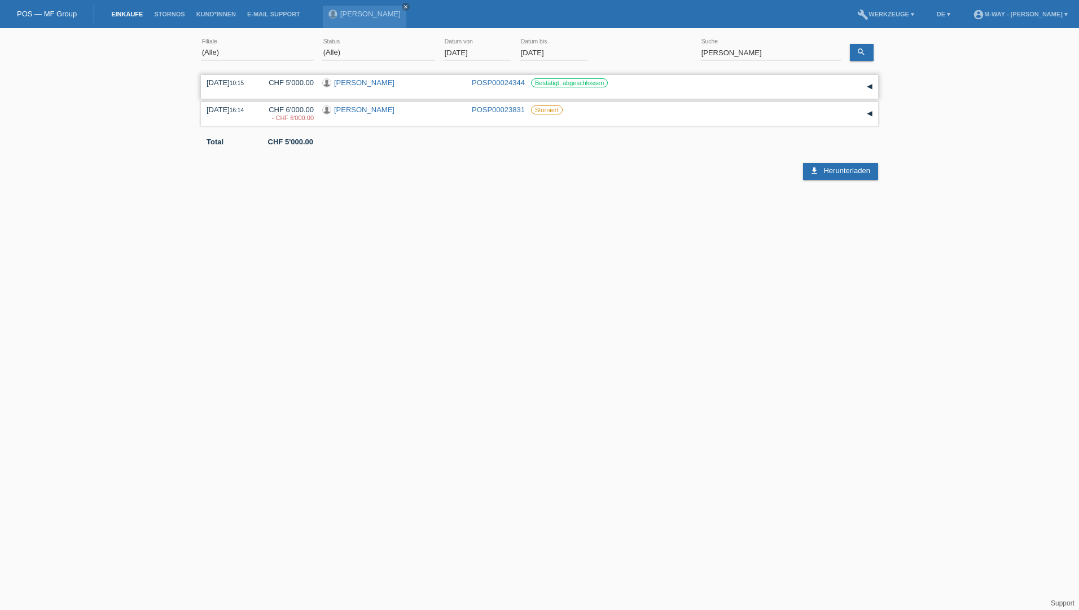
click at [491, 80] on link "POSP00024344" at bounding box center [498, 82] width 53 height 8
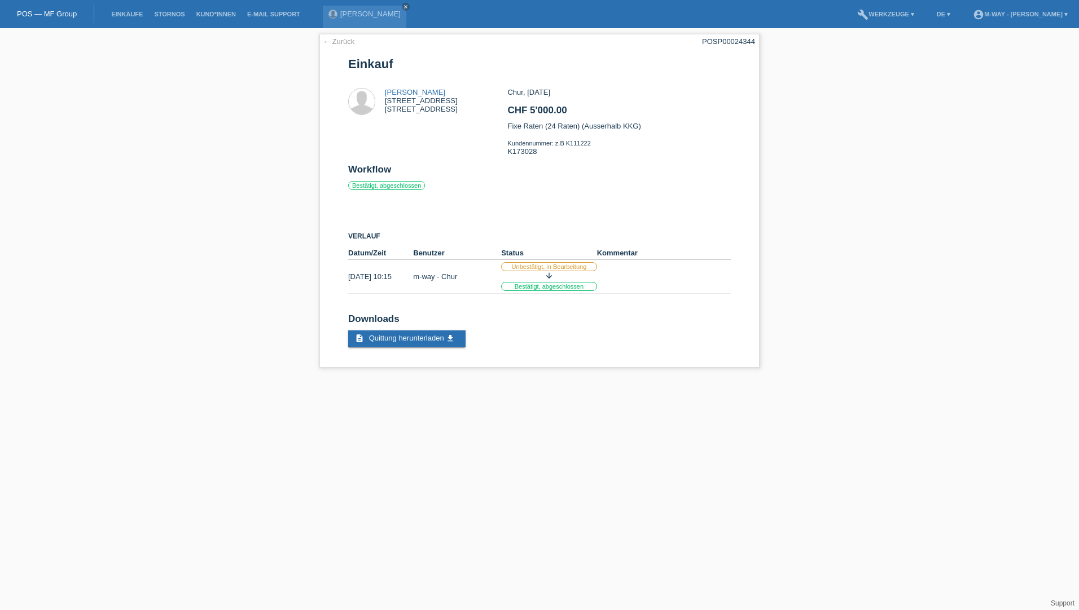
click at [950, 36] on div "← Zurück POSP00024344 Einkauf [PERSON_NAME][GEOGRAPHIC_DATA][STREET_ADDRESS] Wo…" at bounding box center [539, 203] width 1079 height 351
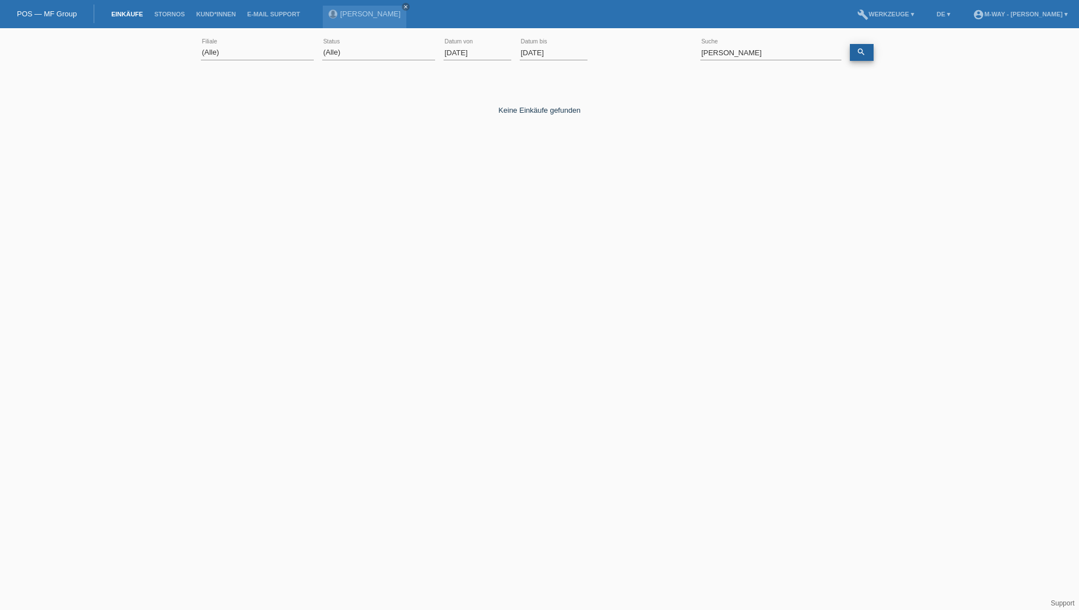
click at [856, 51] on icon "search" at bounding box center [860, 51] width 9 height 9
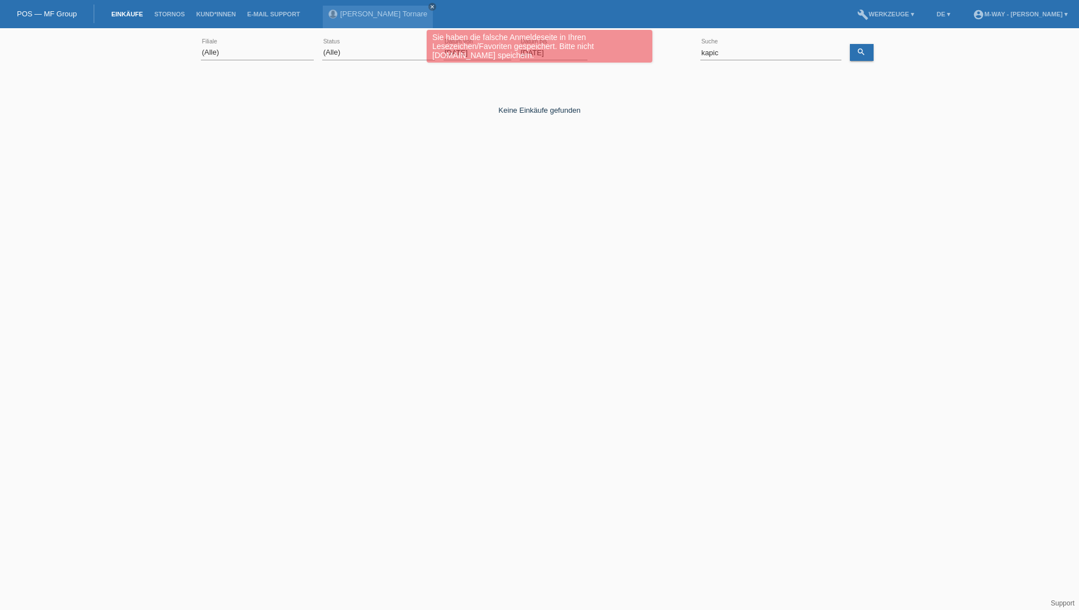
click at [407, 145] on div "Keine Einkäufe gefunden Kommentar hinzufügen Kommentar send Speichern close" at bounding box center [539, 128] width 677 height 113
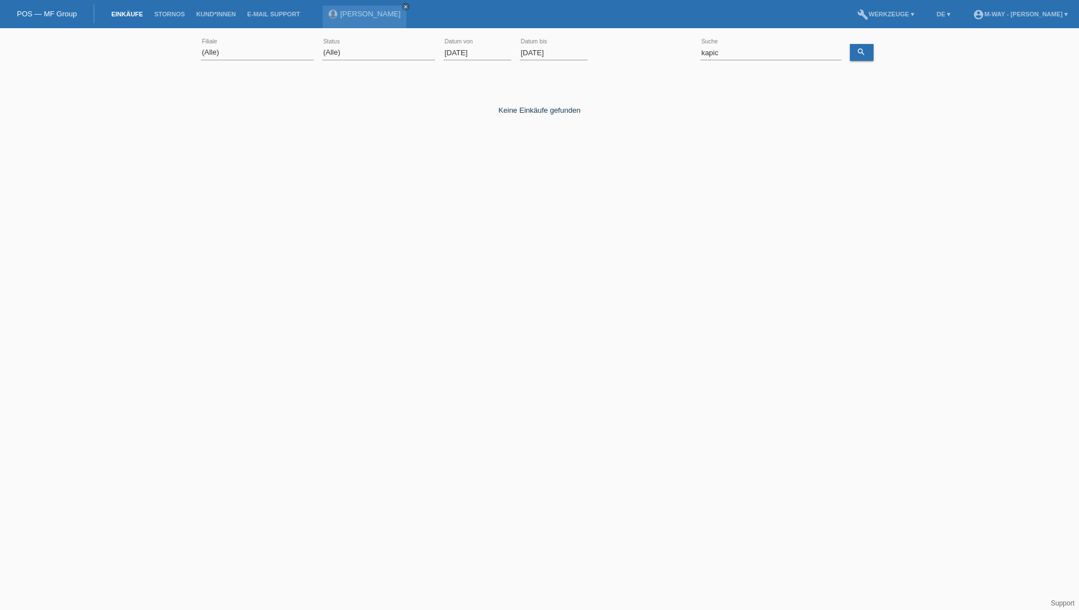
click at [473, 50] on input "01.10.2025" at bounding box center [477, 53] width 68 height 14
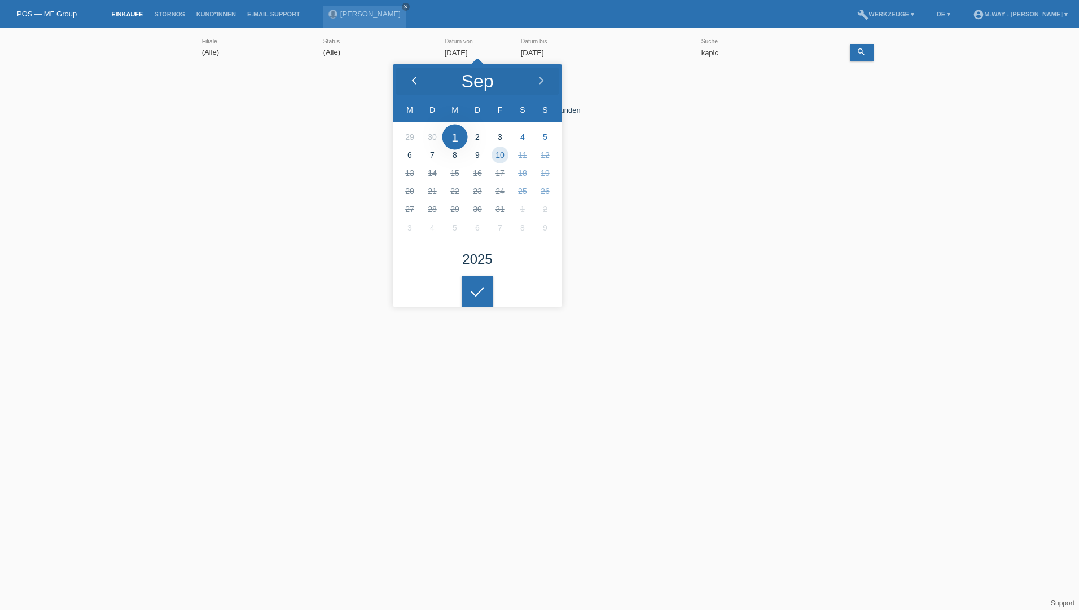
click at [412, 77] on icon at bounding box center [414, 81] width 9 height 9
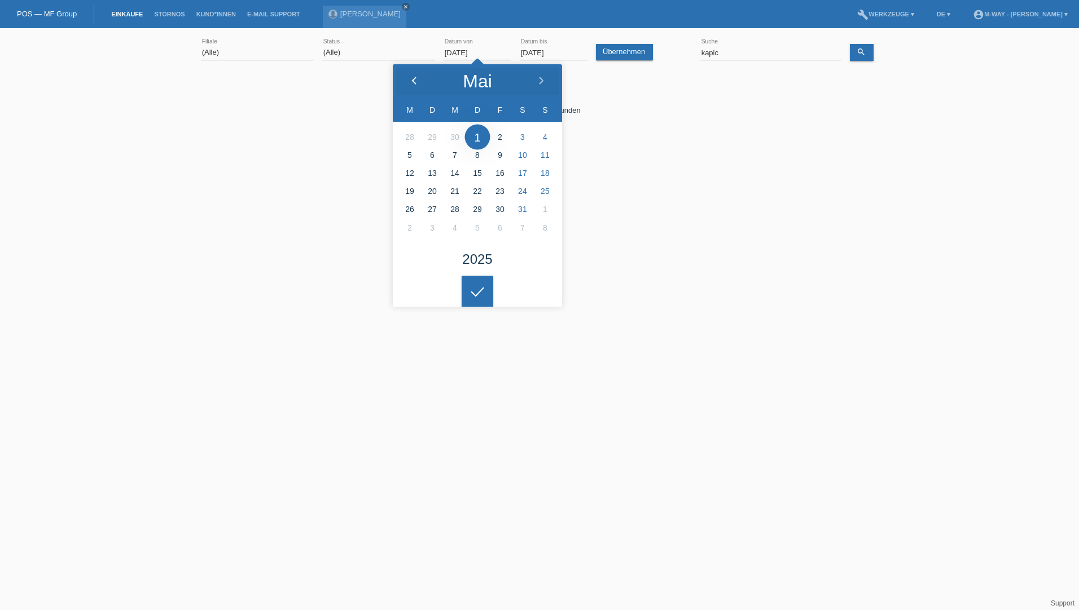
click at [412, 77] on icon at bounding box center [414, 81] width 9 height 9
click at [477, 51] on input "01.02.2025" at bounding box center [477, 53] width 68 height 14
click at [418, 77] on icon at bounding box center [414, 81] width 9 height 9
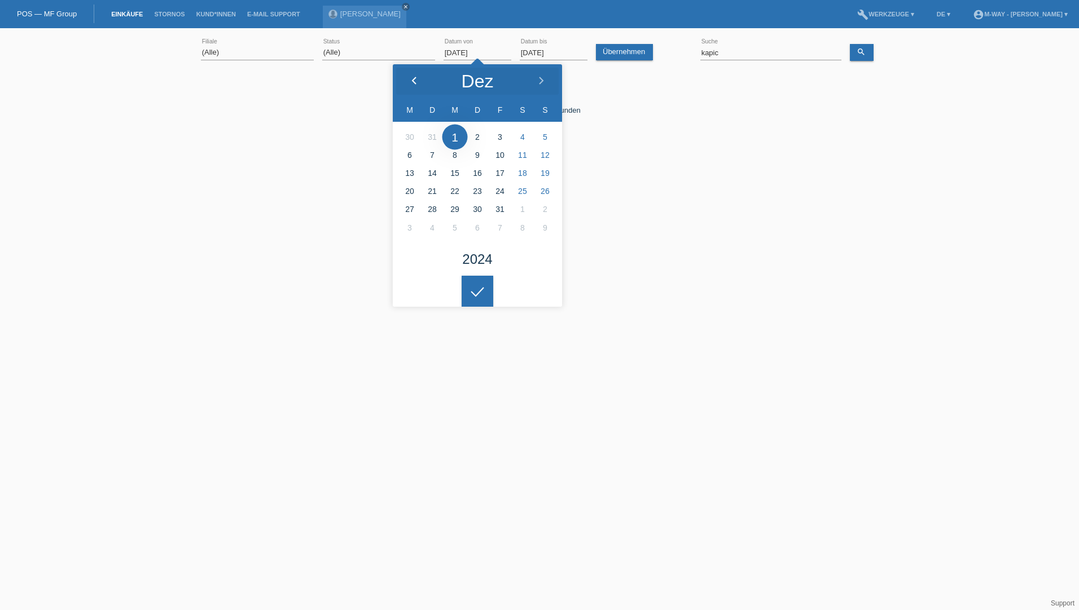
click at [418, 77] on icon at bounding box center [414, 81] width 9 height 9
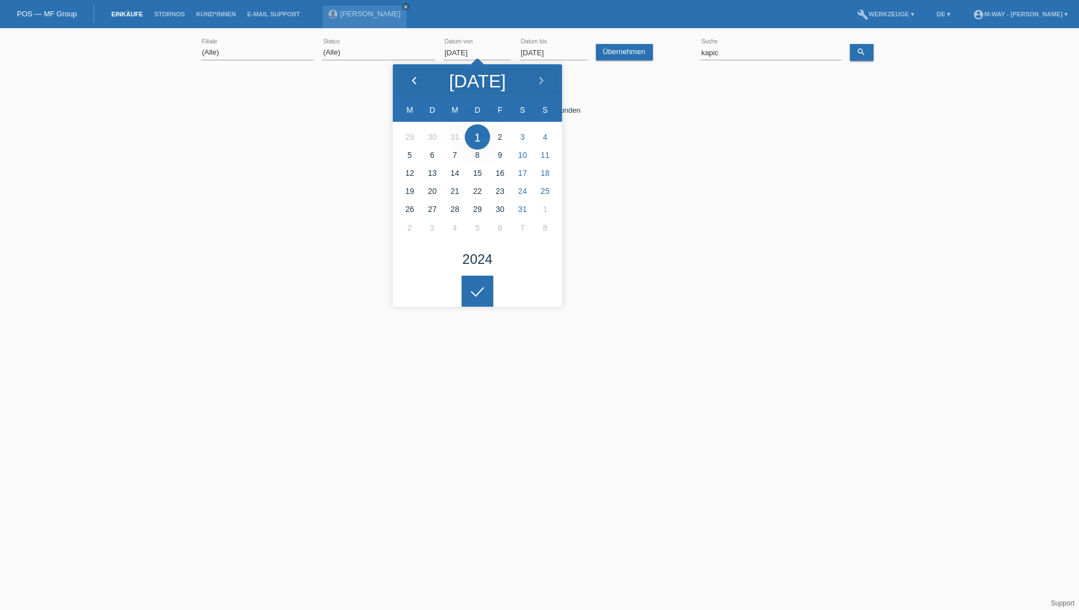
click at [418, 77] on icon at bounding box center [414, 81] width 9 height 9
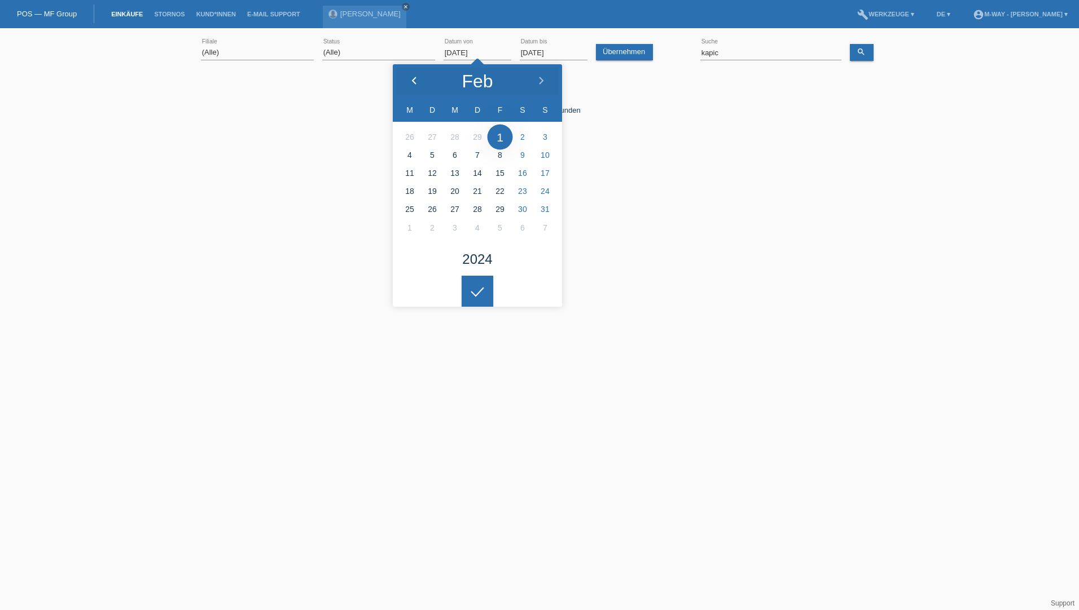
click at [418, 77] on icon at bounding box center [414, 81] width 9 height 9
type input "01.02.2024"
drag, startPoint x: 753, startPoint y: 53, endPoint x: 676, endPoint y: 50, distance: 77.3
click at [676, 50] on div "(Alle) [PERSON_NAME] Passion Vélo SàRL [GEOGRAPHIC_DATA] [GEOGRAPHIC_DATA] [GEO…" at bounding box center [539, 53] width 677 height 38
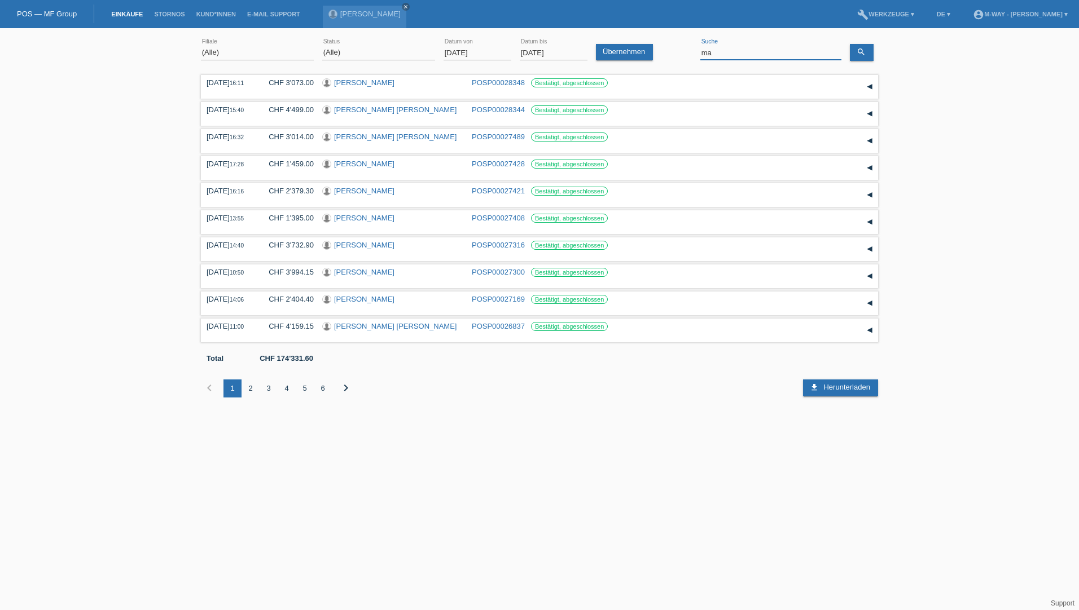
type input "m"
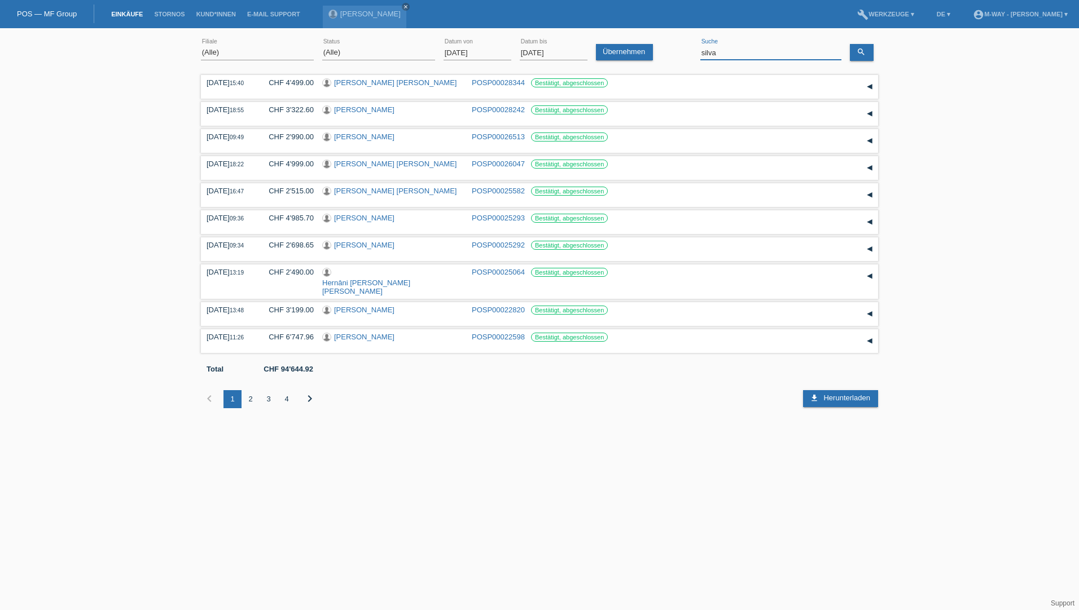
click at [700, 52] on input "silva" at bounding box center [770, 53] width 141 height 14
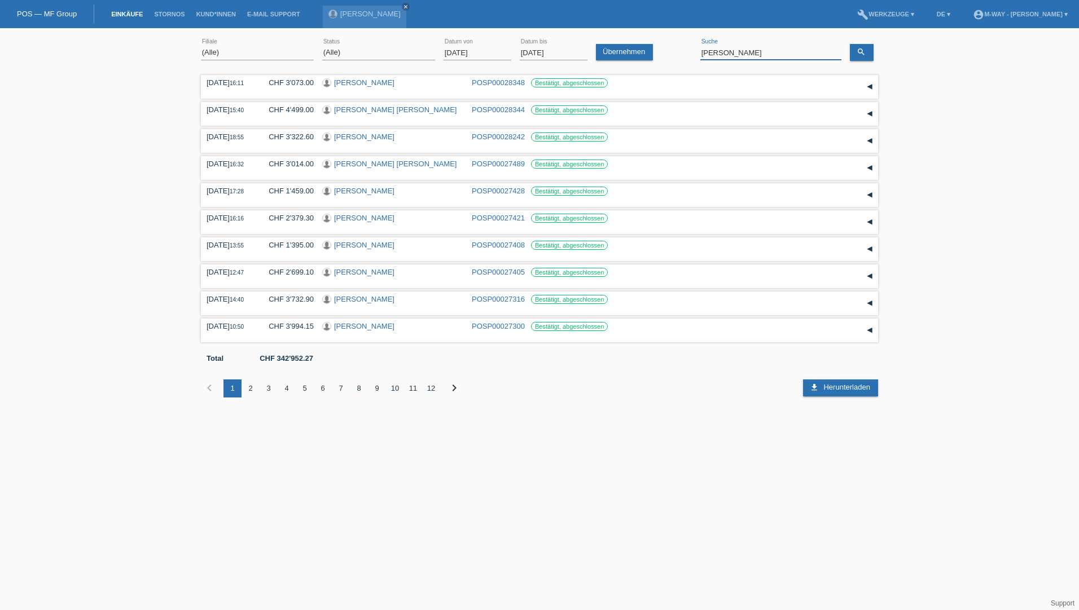
drag, startPoint x: 743, startPoint y: 54, endPoint x: 659, endPoint y: 55, distance: 83.5
click at [664, 54] on div "(Alle) [PERSON_NAME] Passion Vélo SàRL [GEOGRAPHIC_DATA] [GEOGRAPHIC_DATA] [GEO…" at bounding box center [539, 53] width 677 height 38
type input "silva"
click at [862, 51] on icon "search" at bounding box center [860, 51] width 9 height 9
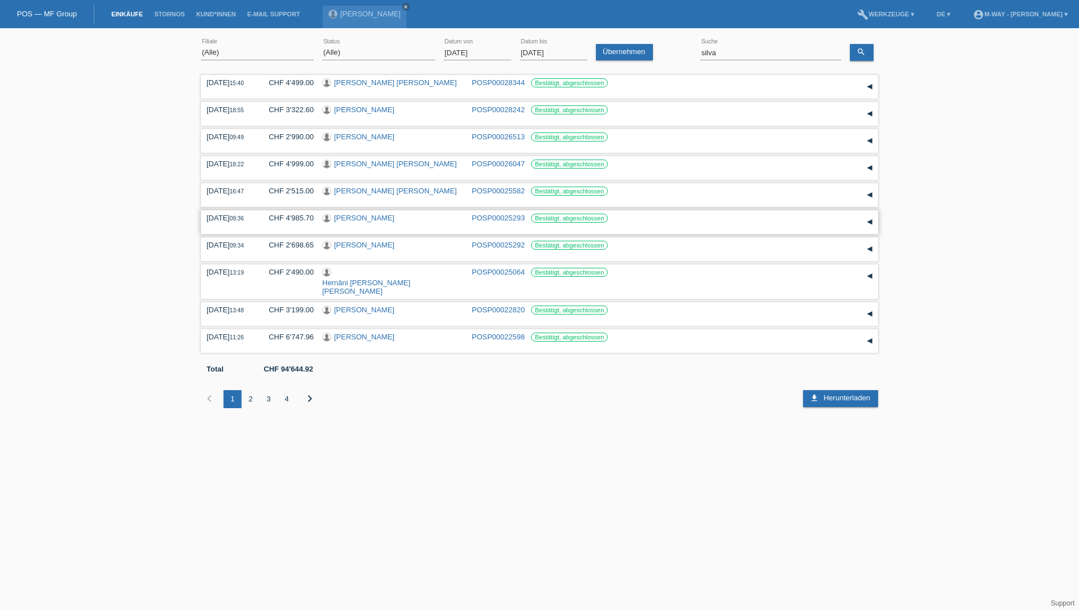
click at [394, 219] on link "[PERSON_NAME]" at bounding box center [364, 218] width 60 height 8
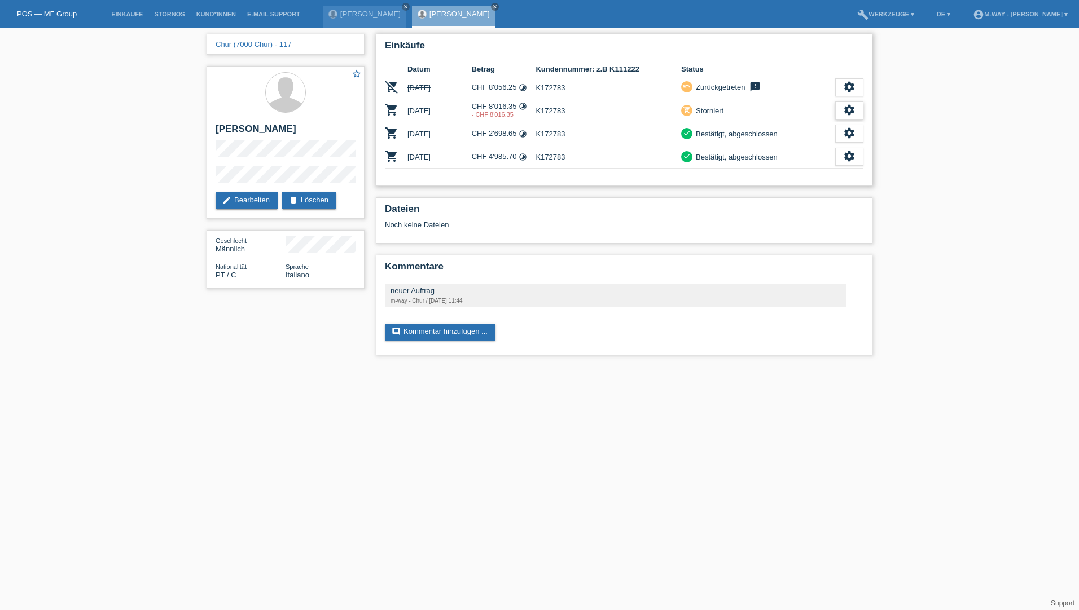
click at [851, 113] on icon "settings" at bounding box center [849, 110] width 12 height 12
click at [835, 128] on span "Anzeigen" at bounding box center [839, 128] width 34 height 14
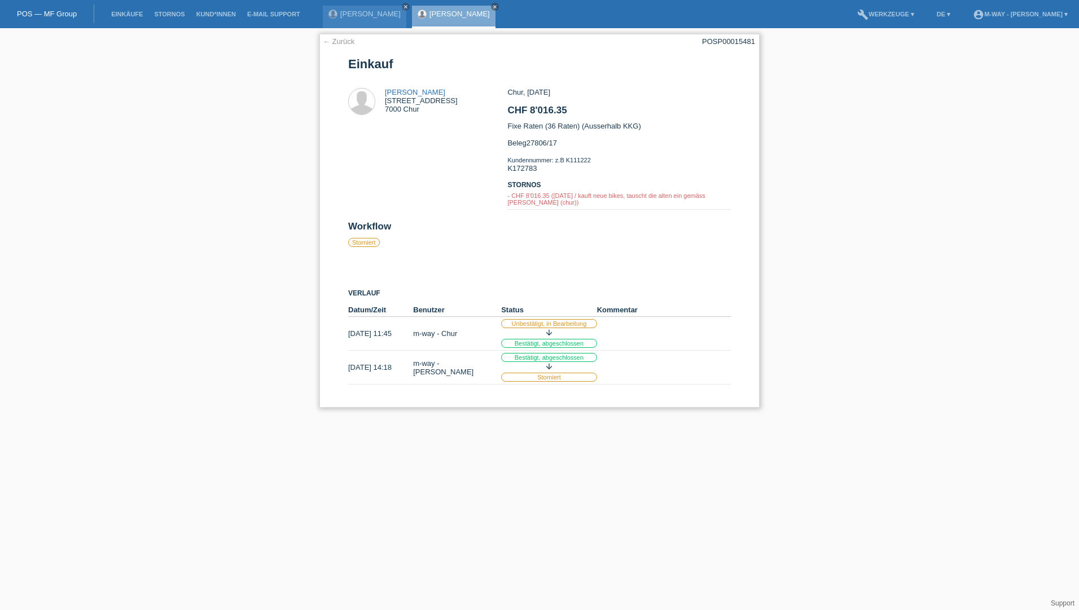
click at [520, 171] on div "Chur, 07.09.2024 CHF 8'016.35 Fixe Raten (36 Raten) (Ausserhalb KKG) Beleg27806…" at bounding box center [618, 154] width 223 height 133
click at [522, 170] on div "Chur, 07.09.2024 CHF 8'016.35 Fixe Raten (36 Raten) (Ausserhalb KKG) Beleg27806…" at bounding box center [618, 154] width 223 height 133
copy div "K172783"
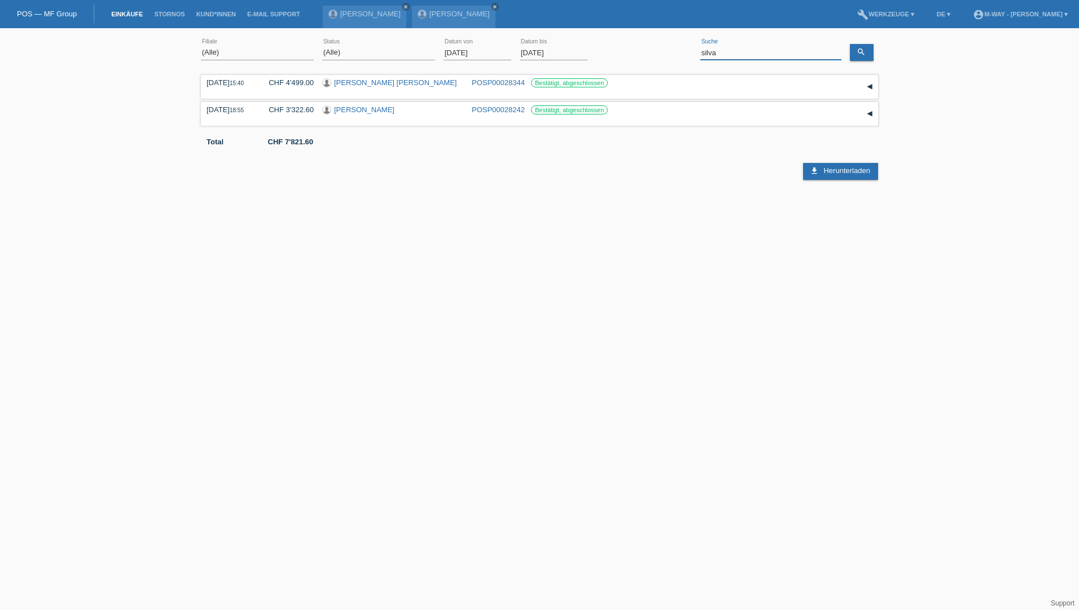
drag, startPoint x: 690, startPoint y: 50, endPoint x: 681, endPoint y: 50, distance: 9.0
click at [681, 50] on div "(Alle) [PERSON_NAME] Passion Vélo SàRL [GEOGRAPHIC_DATA] [GEOGRAPHIC_DATA] [GEO…" at bounding box center [539, 53] width 677 height 38
type input "[PERSON_NAME]"
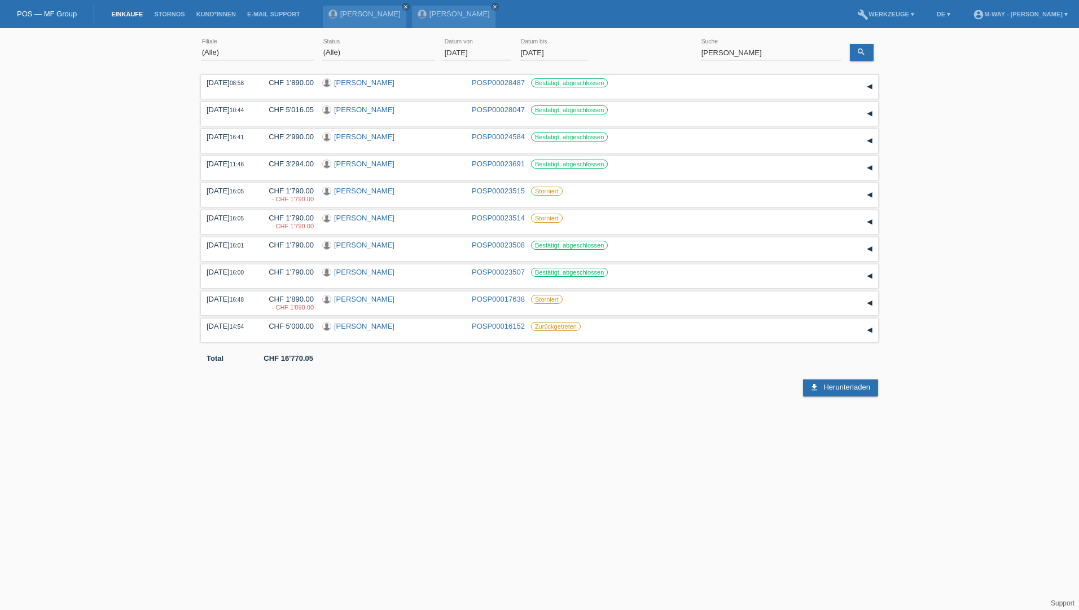
click at [457, 54] on input "01.02.2024" at bounding box center [477, 53] width 68 height 14
type input "[DATE]"
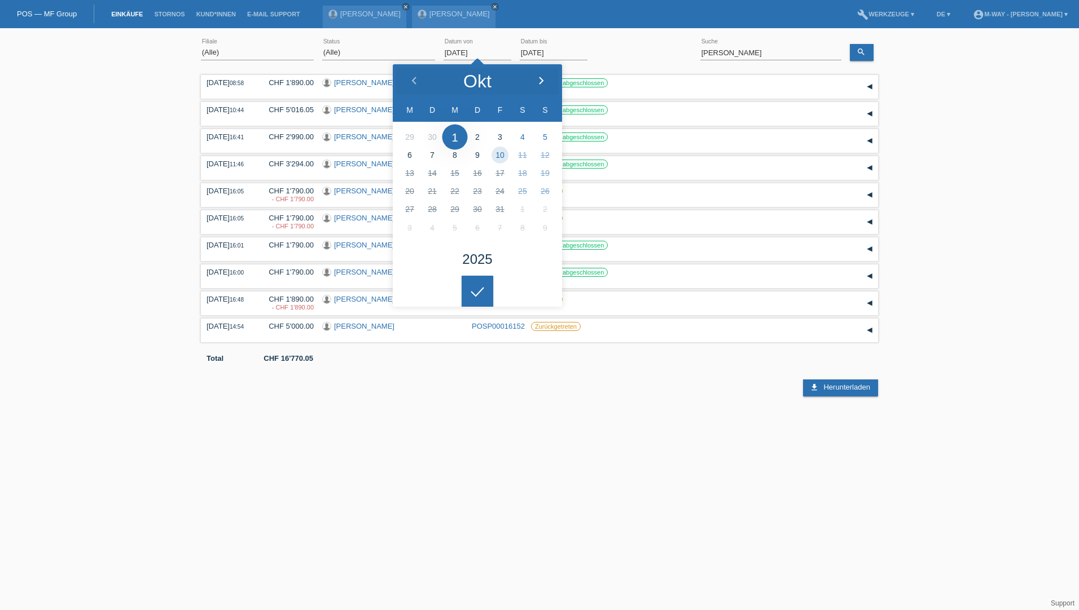
click at [539, 80] on icon at bounding box center [540, 81] width 9 height 9
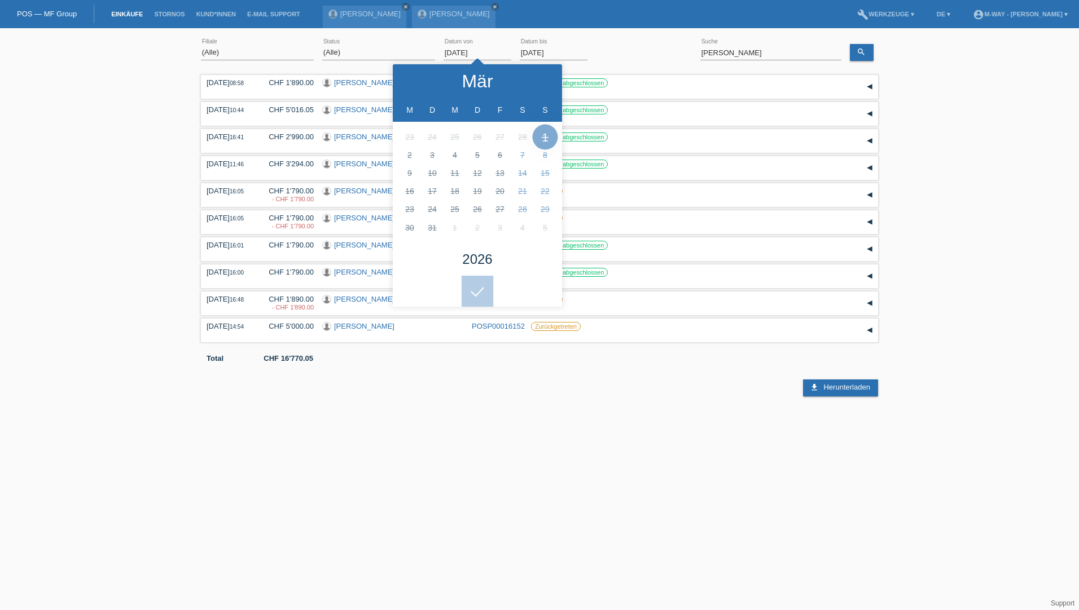
click at [633, 50] on div "Übernehmen" at bounding box center [626, 52] width 61 height 16
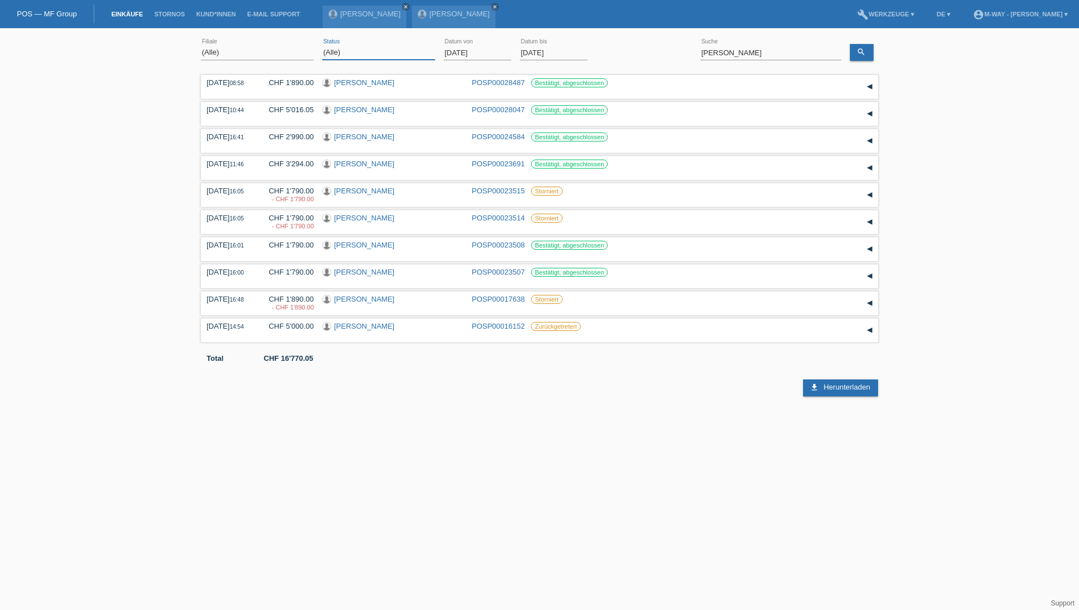
click at [377, 53] on select "(Alle) Neu Offen Zurückgewiesen Zurückgetreten / Storniert Abgeschlossen" at bounding box center [378, 53] width 113 height 14
click at [322, 46] on select "(Alle) Neu Offen Zurückgewiesen Zurückgetreten / Storniert Abgeschlossen" at bounding box center [378, 53] width 113 height 14
click at [354, 54] on select "(Alle) Neu Offen Zurückgewiesen Zurückgetreten / Storniert Abgeschlossen" at bounding box center [378, 53] width 113 height 14
select select "ALL"
click at [322, 46] on select "(Alle) Neu Offen Zurückgewiesen Zurückgetreten / Storniert Abgeschlossen" at bounding box center [378, 53] width 113 height 14
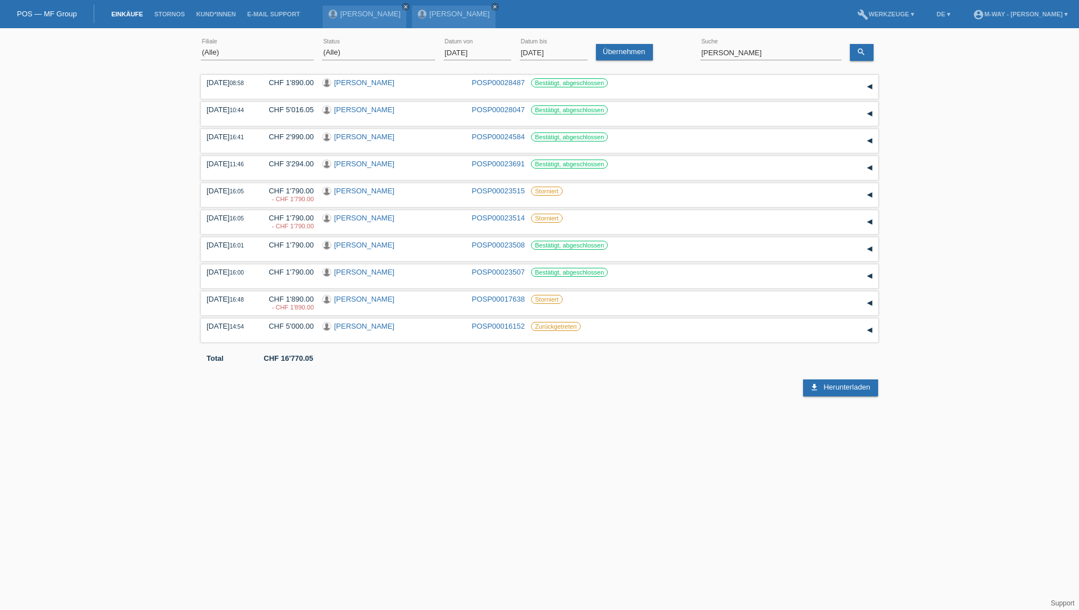
click at [456, 51] on input "[DATE]" at bounding box center [477, 53] width 68 height 14
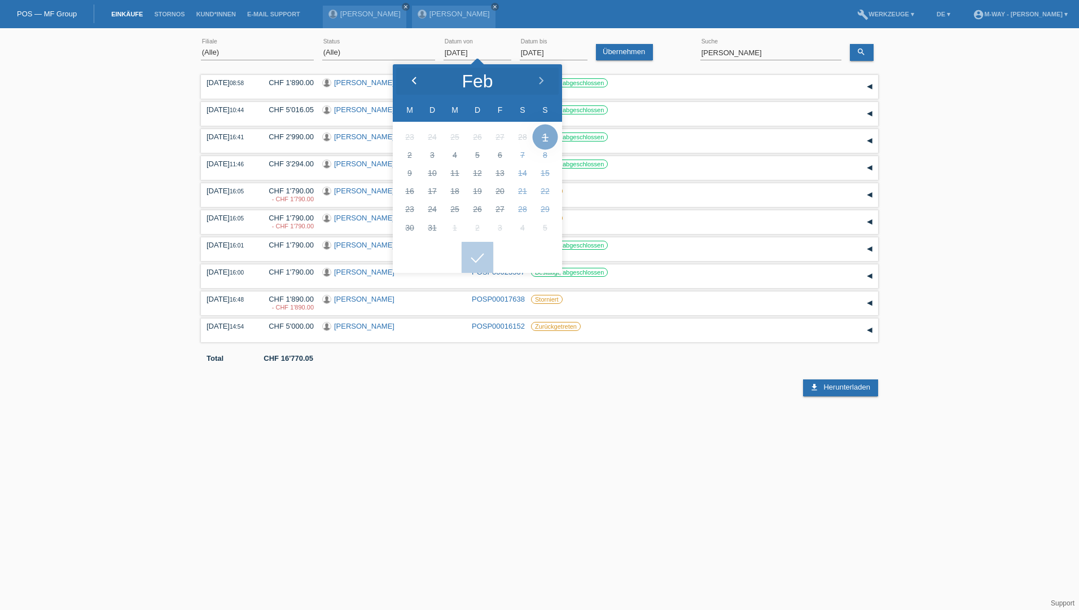
click at [412, 77] on icon at bounding box center [414, 81] width 9 height 9
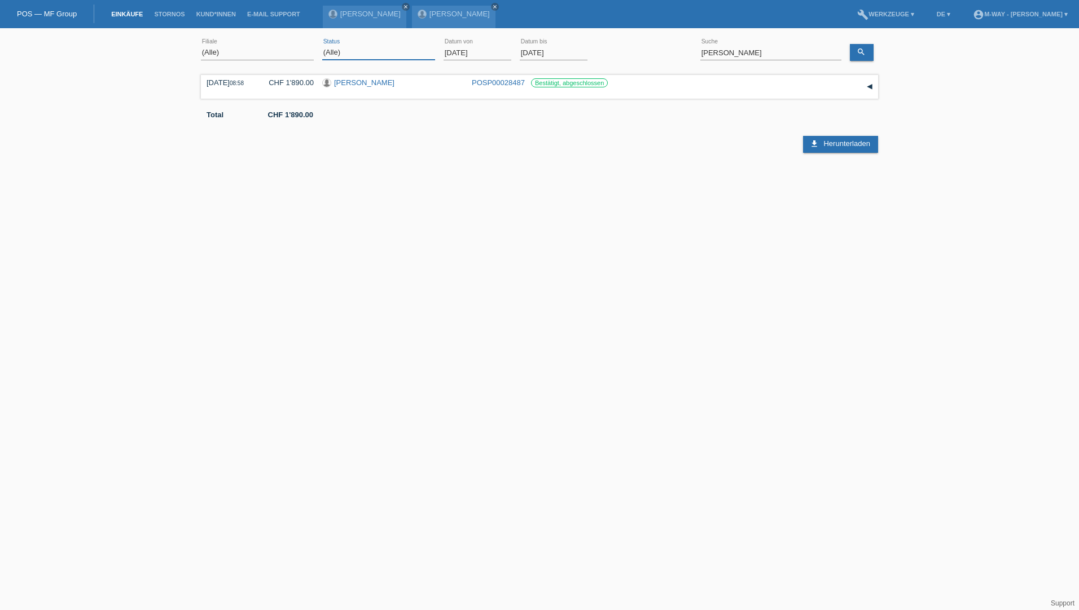
click at [382, 54] on select "(Alle) Neu Offen Zurückgewiesen Zurückgetreten / Storniert Abgeschlossen" at bounding box center [378, 53] width 113 height 14
click at [457, 54] on input "[DATE]" at bounding box center [477, 53] width 68 height 14
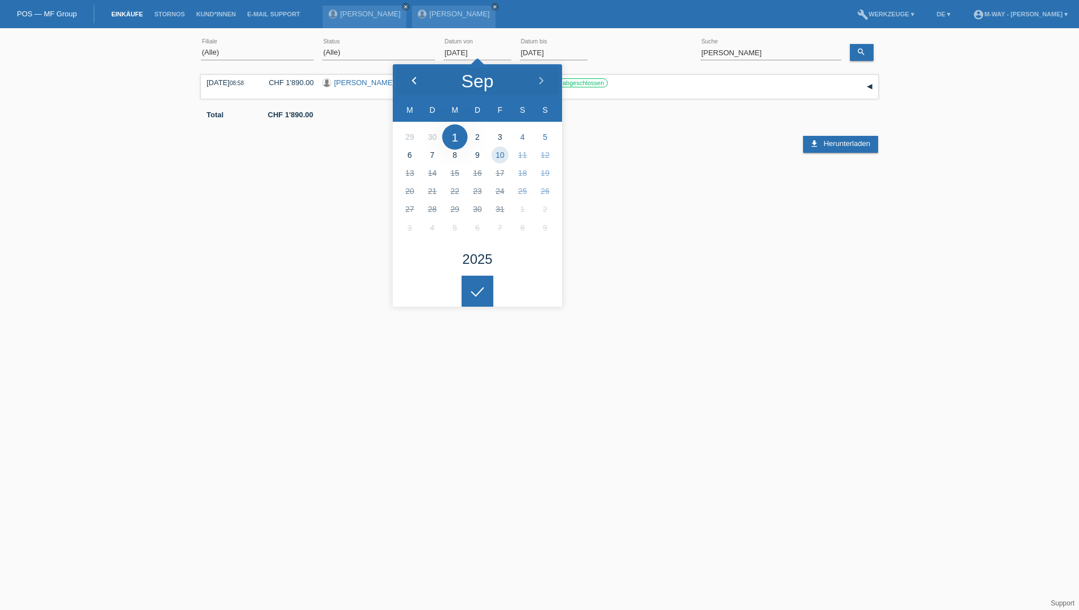
click at [415, 79] on icon at bounding box center [414, 81] width 9 height 9
click at [414, 79] on polyline at bounding box center [413, 80] width 3 height 7
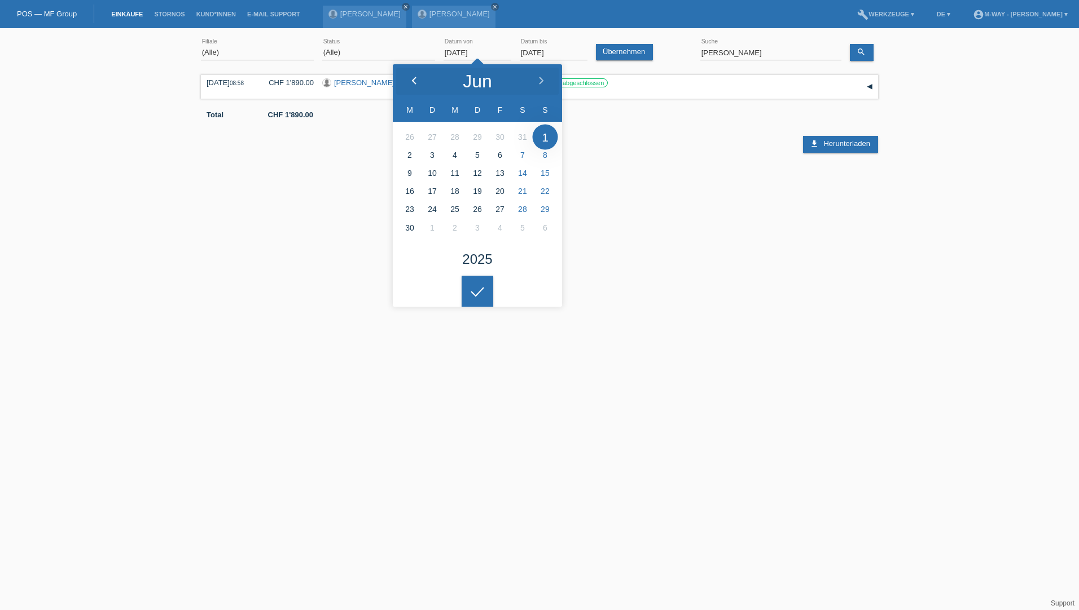
type input "01.05.2025"
drag, startPoint x: 738, startPoint y: 49, endPoint x: 604, endPoint y: 45, distance: 134.9
click at [605, 45] on div "(Alle) [PERSON_NAME] Passion Vélo SàRL [GEOGRAPHIC_DATA] [GEOGRAPHIC_DATA] [GEO…" at bounding box center [539, 53] width 677 height 38
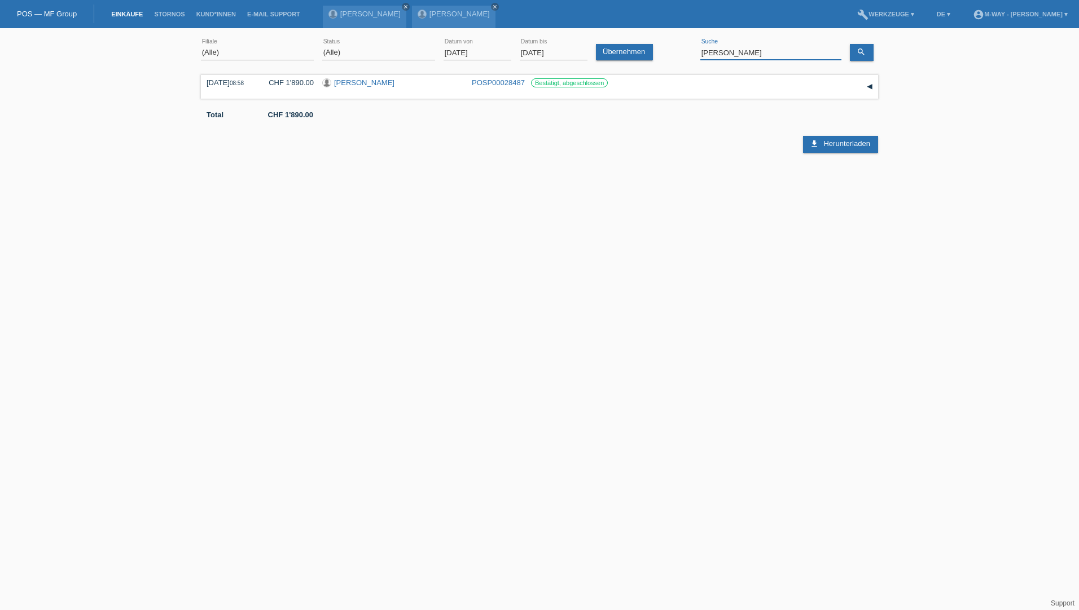
type input "mustapha djerrah"
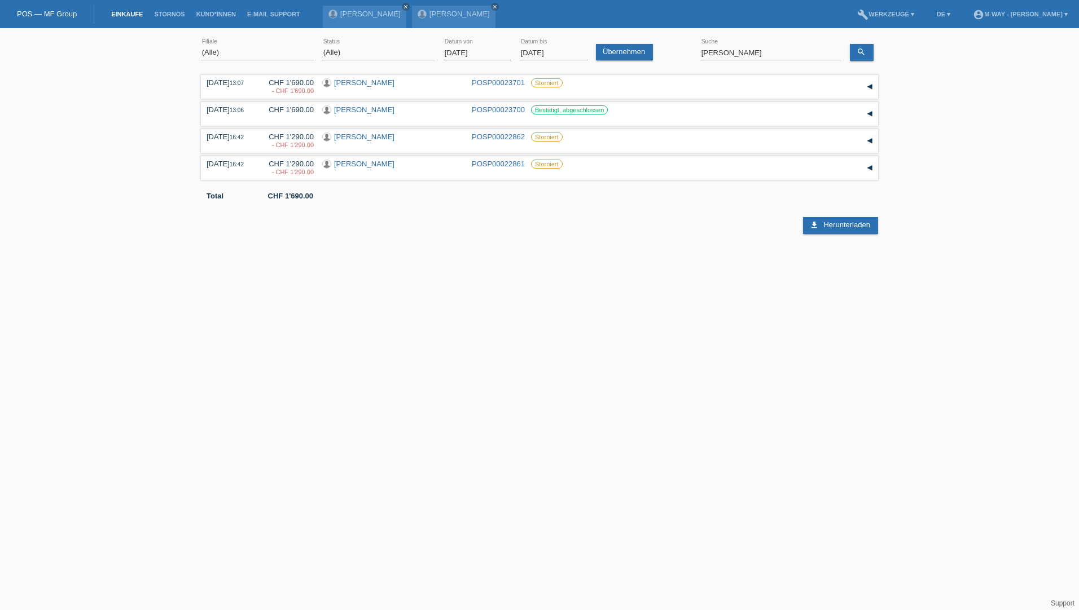
click at [487, 54] on input "01.05.2025" at bounding box center [477, 53] width 68 height 14
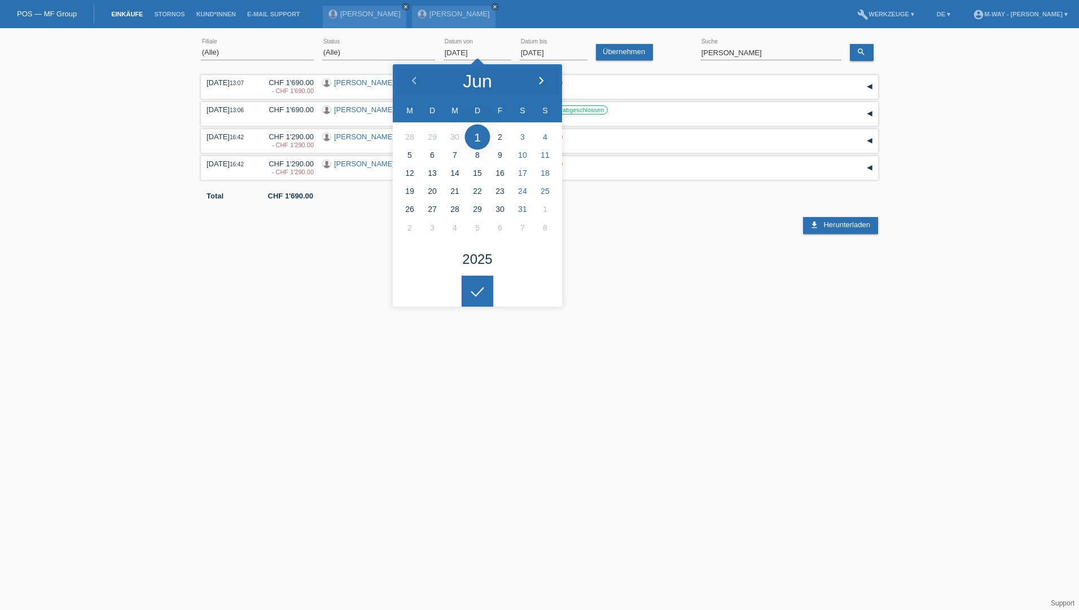
click at [534, 79] on div at bounding box center [541, 81] width 42 height 34
type input "[DATE]"
drag, startPoint x: 780, startPoint y: 50, endPoint x: 684, endPoint y: 57, distance: 96.7
click at [694, 56] on div "(Alle) [PERSON_NAME] Passion Vélo SàRL [GEOGRAPHIC_DATA] [GEOGRAPHIC_DATA] [GEO…" at bounding box center [539, 53] width 677 height 38
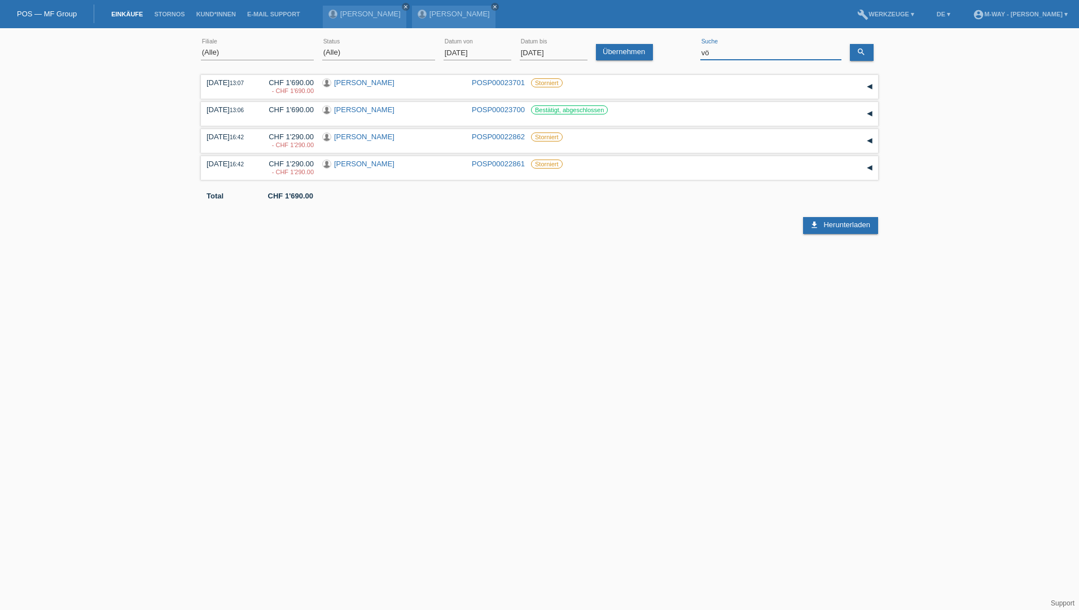
type input "v"
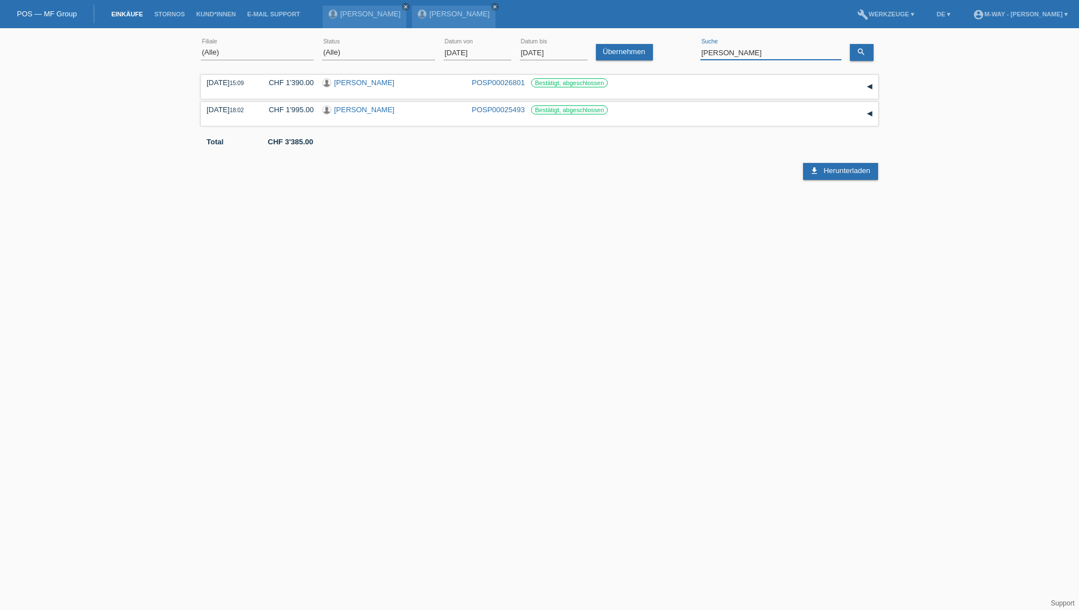
drag, startPoint x: 747, startPoint y: 50, endPoint x: 665, endPoint y: 56, distance: 82.0
click at [665, 56] on div "(Alle) [PERSON_NAME] Passion Vélo SàRL [GEOGRAPHIC_DATA] [GEOGRAPHIC_DATA] [GEO…" at bounding box center [539, 53] width 677 height 38
type input "[PERSON_NAME]"
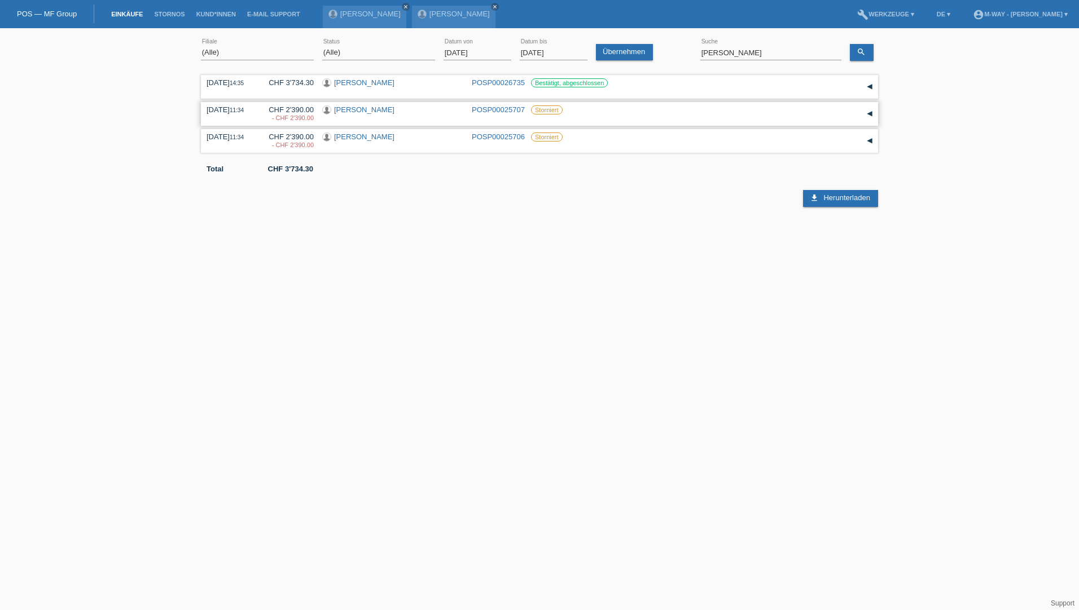
click at [512, 109] on link "POSP00025707" at bounding box center [498, 109] width 53 height 8
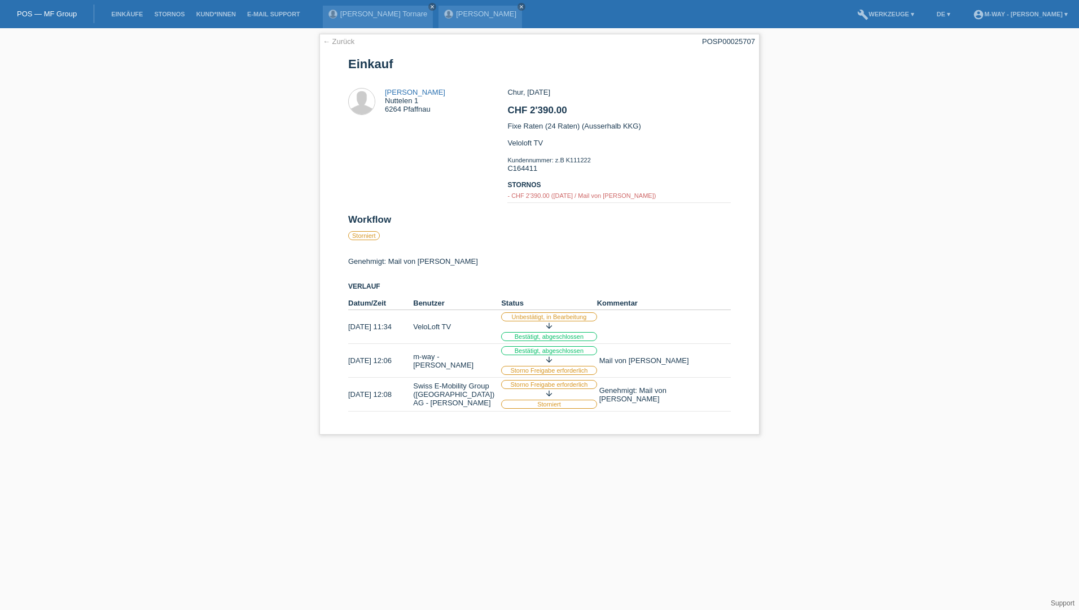
click at [63, 424] on div "← Zurück POSP00025707 Einkauf [PERSON_NAME] Nuttelen 1 6264 Pfaffnau" at bounding box center [539, 237] width 1079 height 418
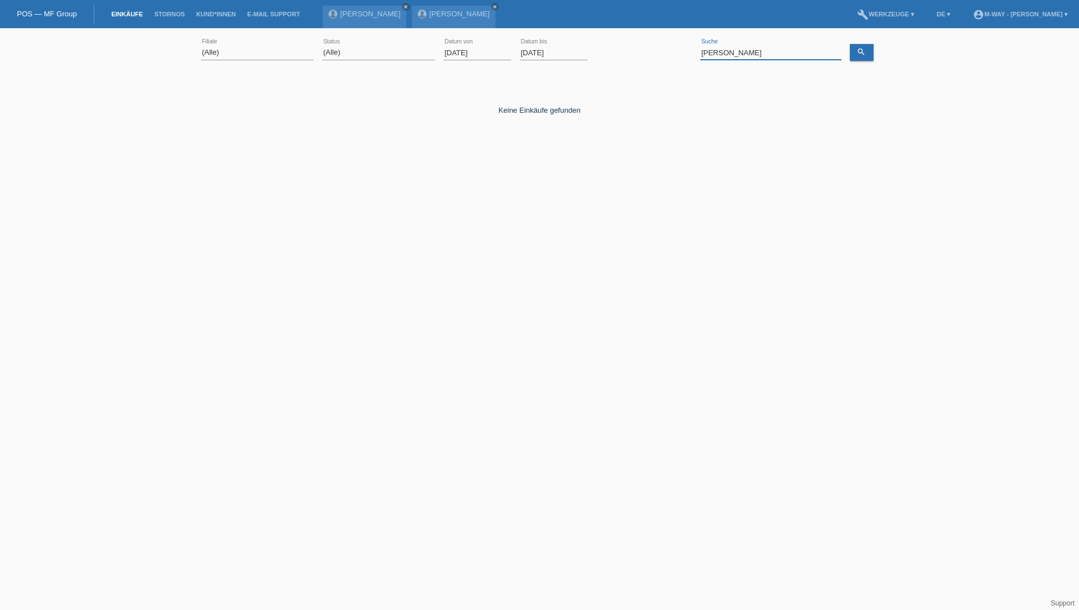
drag, startPoint x: 728, startPoint y: 53, endPoint x: 631, endPoint y: 47, distance: 96.6
click at [631, 47] on div "(Alle) [PERSON_NAME] Passion Vélo SàRL [GEOGRAPHIC_DATA] [GEOGRAPHIC_DATA] [GEO…" at bounding box center [539, 53] width 677 height 38
type input "ilario"
